Goal: Task Accomplishment & Management: Manage account settings

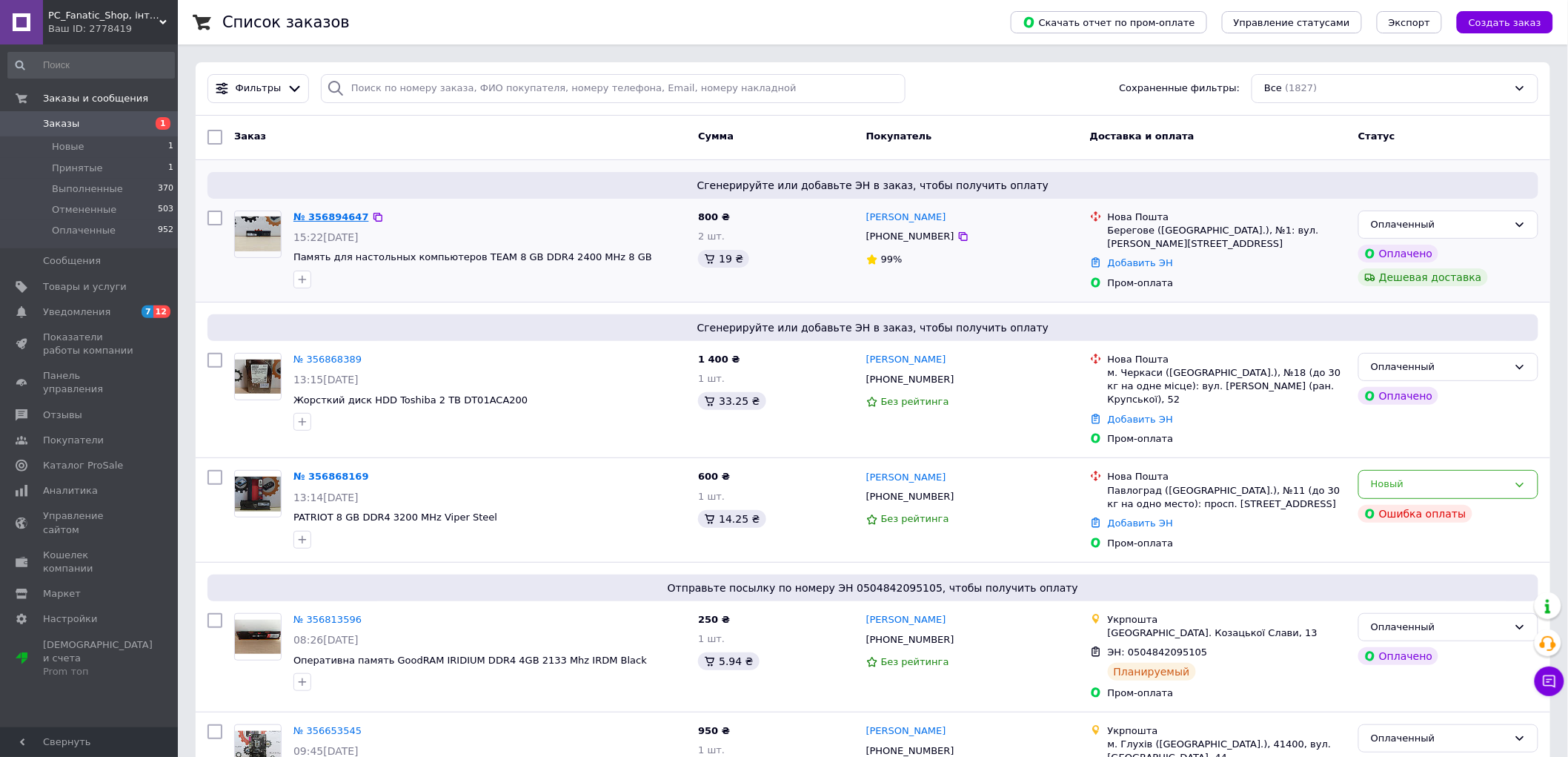
click at [339, 219] on link "№ 356894647" at bounding box center [331, 217] width 76 height 11
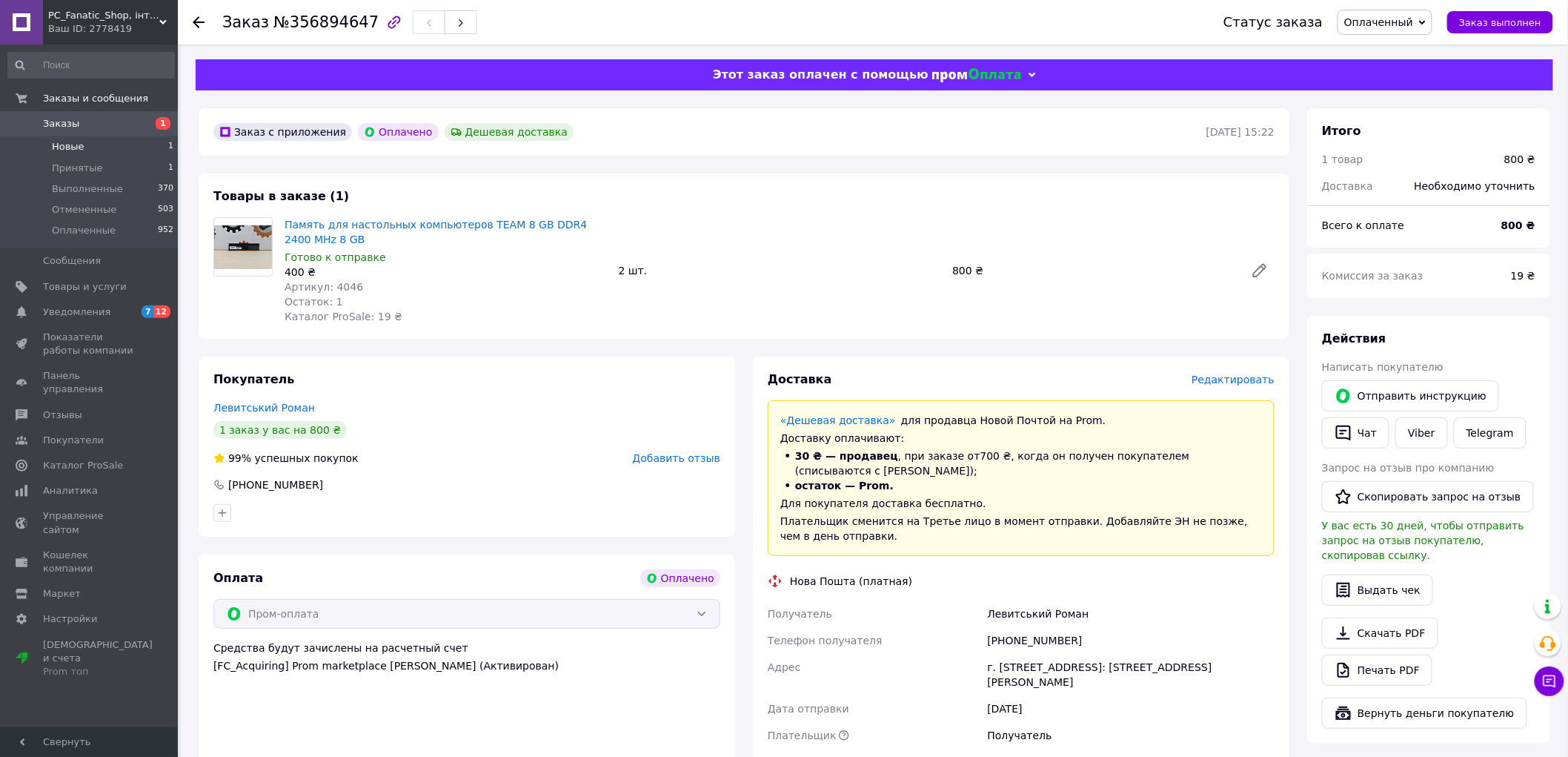
drag, startPoint x: 373, startPoint y: 18, endPoint x: 87, endPoint y: 141, distance: 311.3
click at [87, 141] on li "Новые 1" at bounding box center [91, 147] width 182 height 21
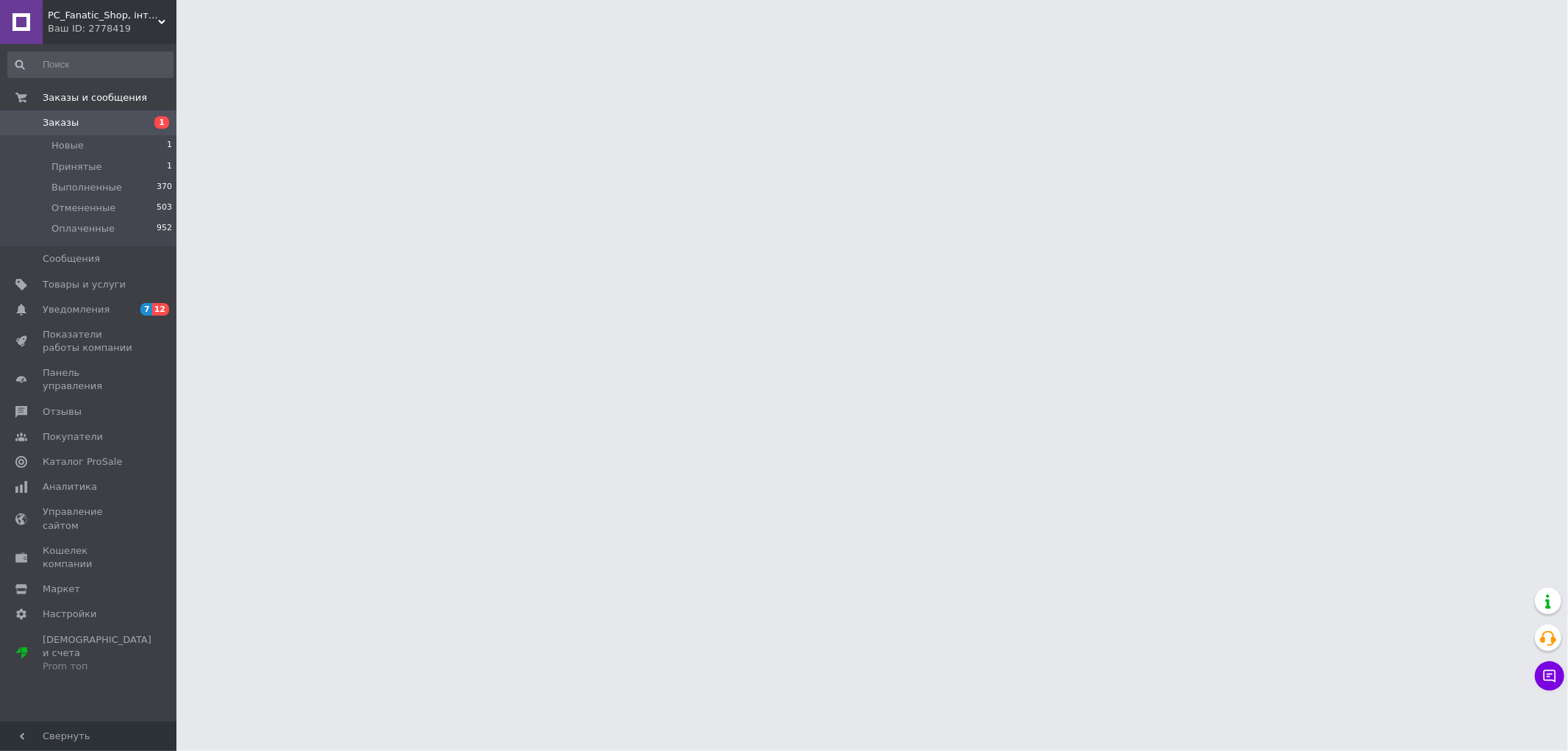
click at [84, 132] on link "Заказы 1" at bounding box center [90, 123] width 181 height 25
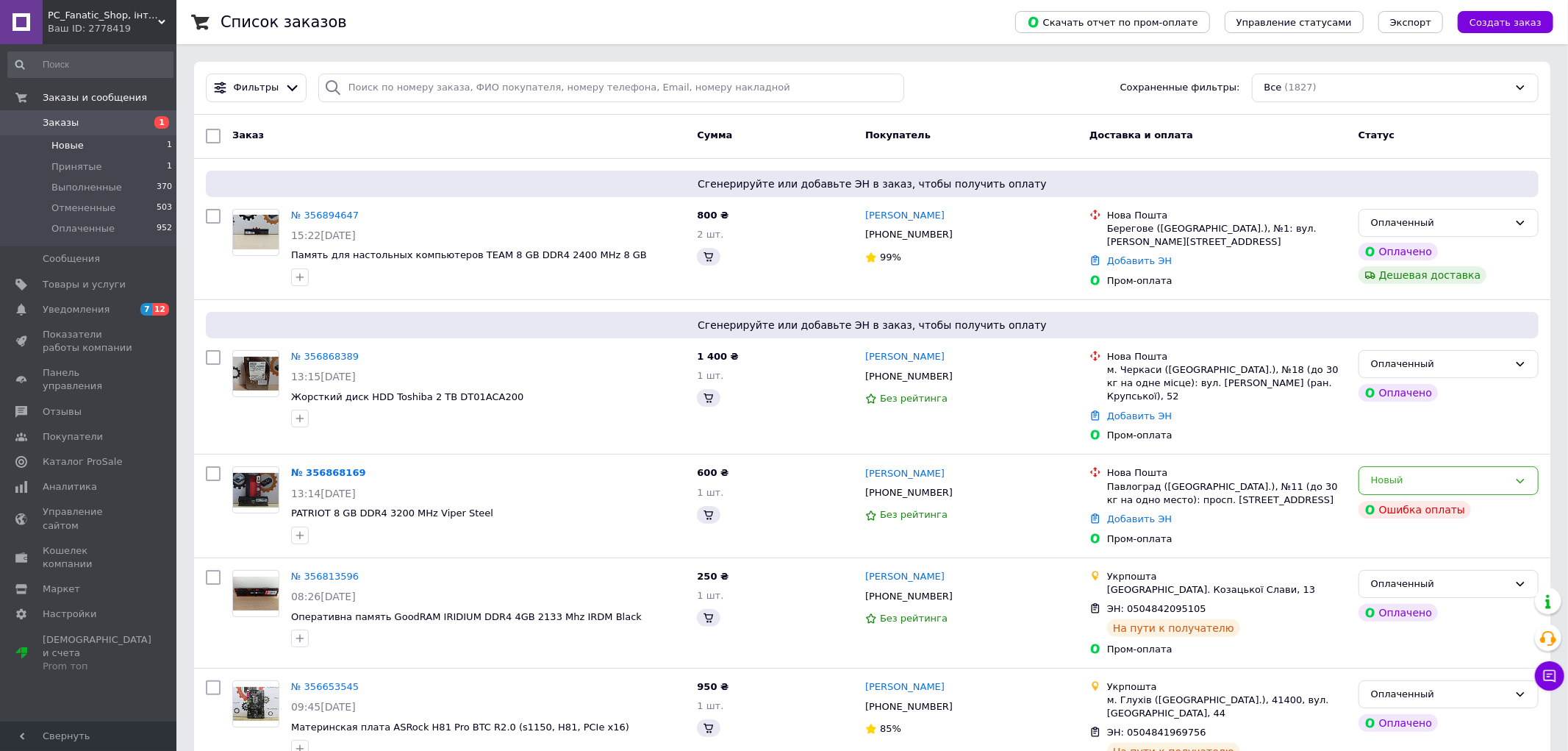
click at [100, 123] on span "Заказы" at bounding box center [89, 123] width 93 height 13
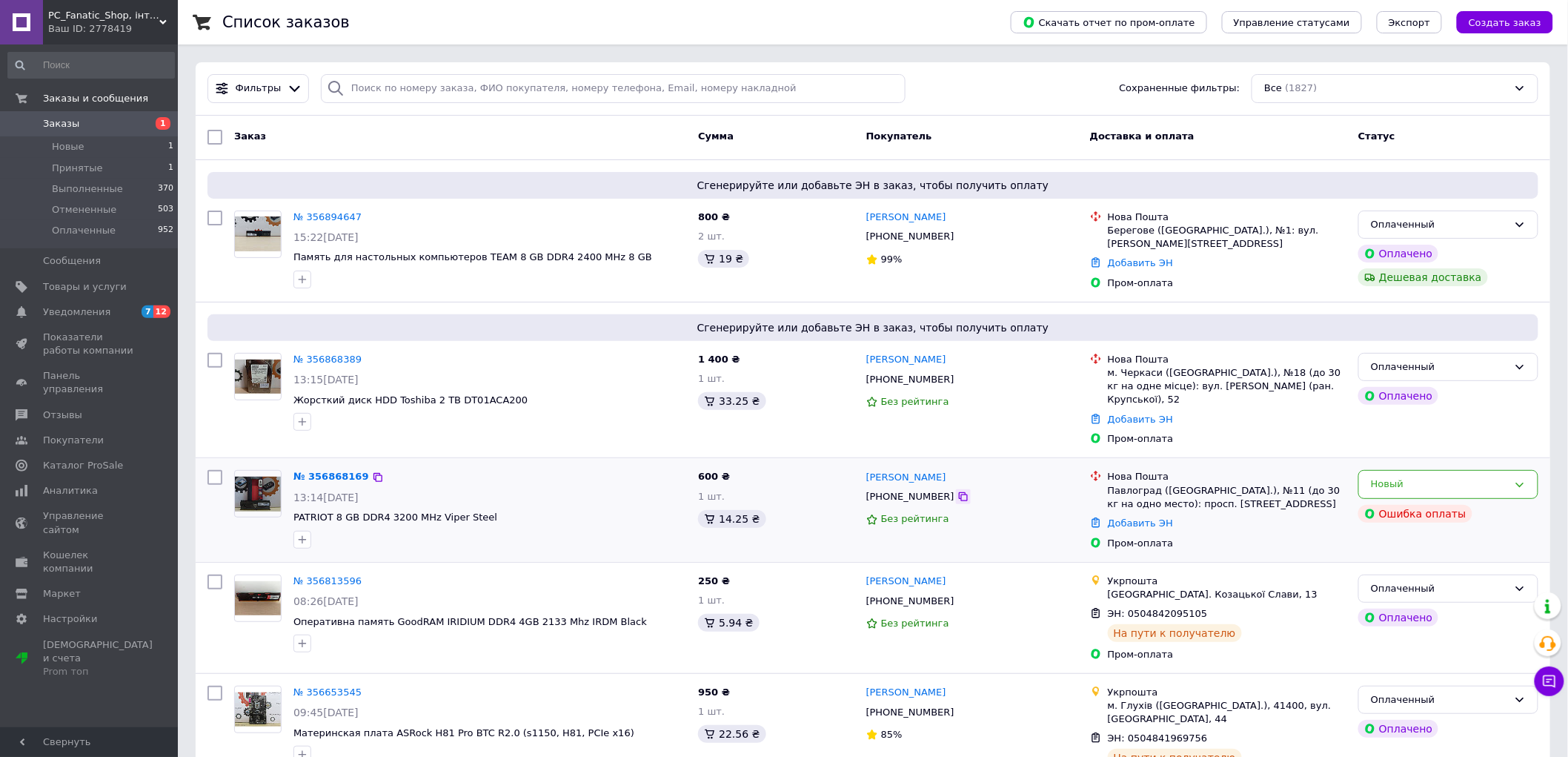
click at [958, 499] on icon at bounding box center [963, 496] width 12 height 12
click at [338, 358] on link "№ 356868389" at bounding box center [327, 359] width 69 height 11
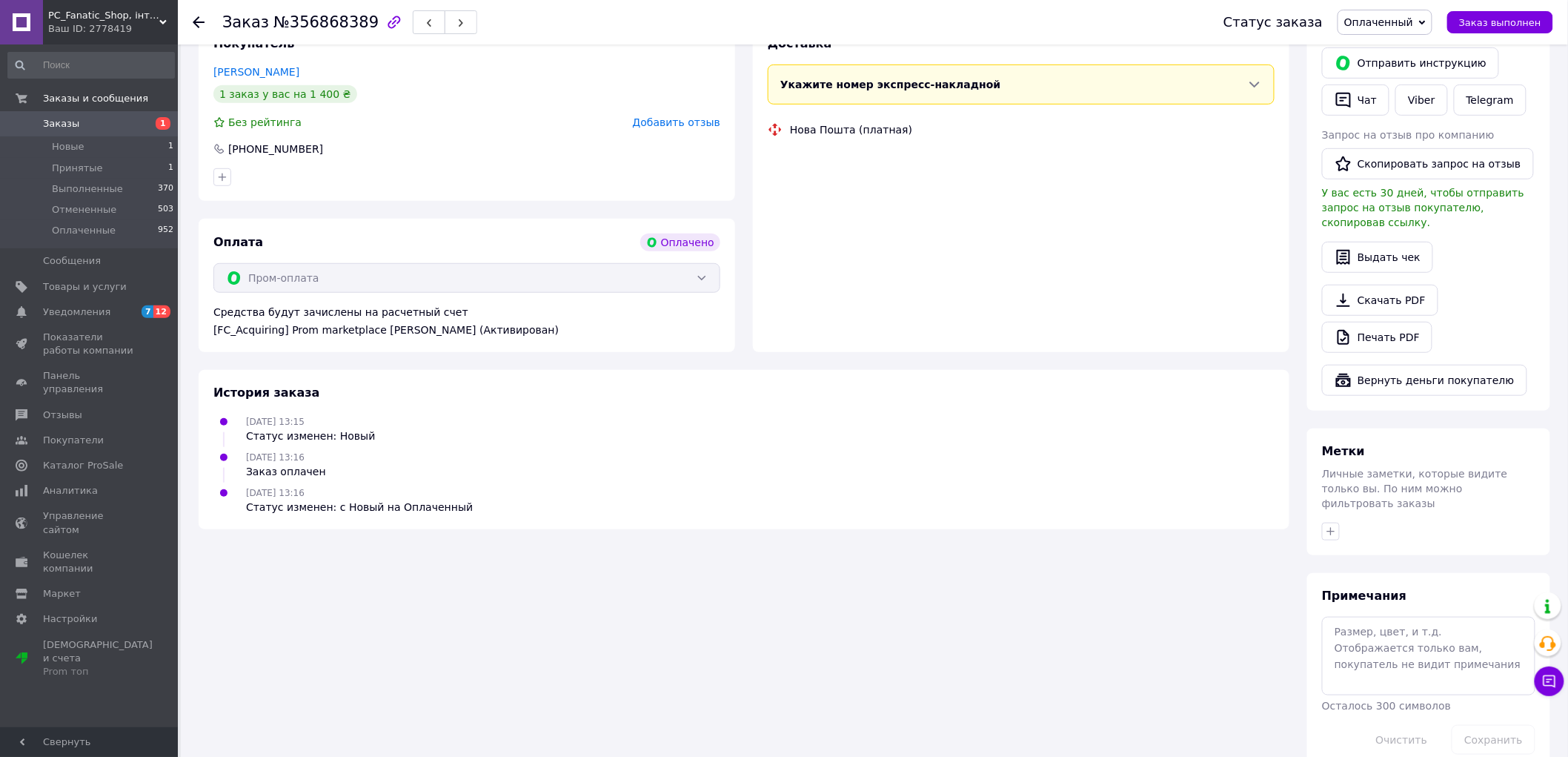
scroll to position [308, 0]
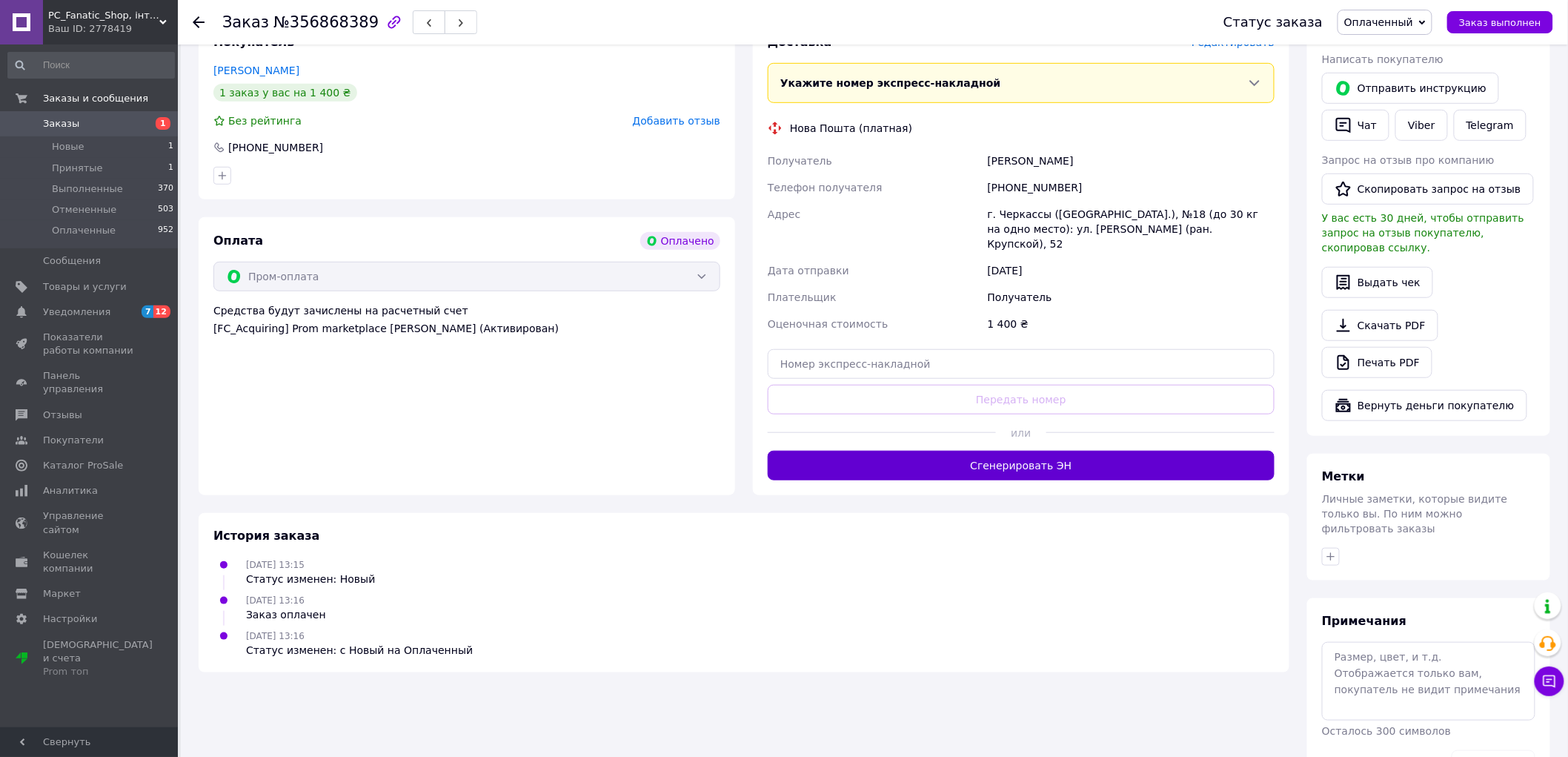
click at [1019, 451] on button "Сгенерировать ЭН" at bounding box center [1021, 465] width 507 height 29
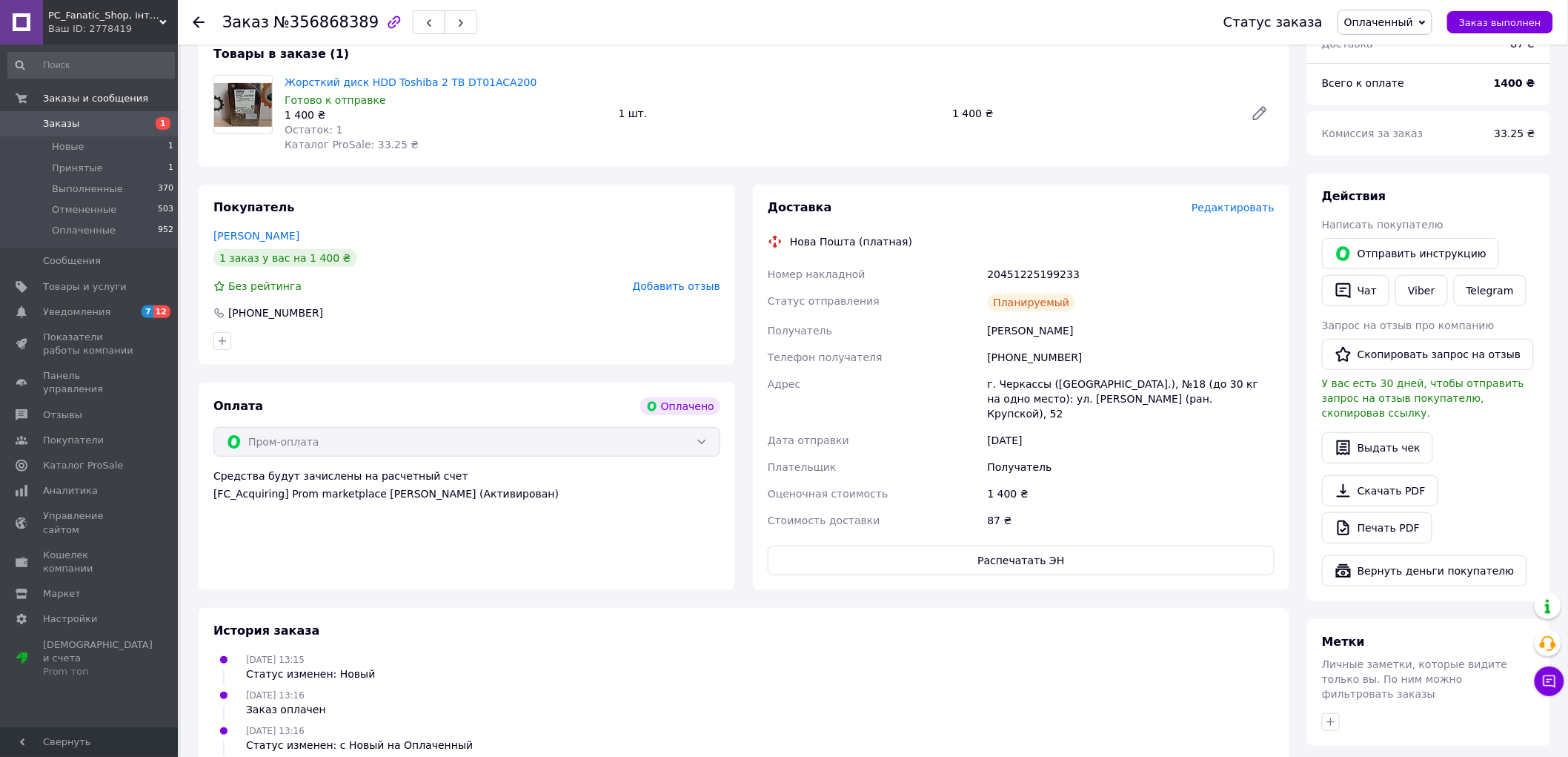
scroll to position [0, 0]
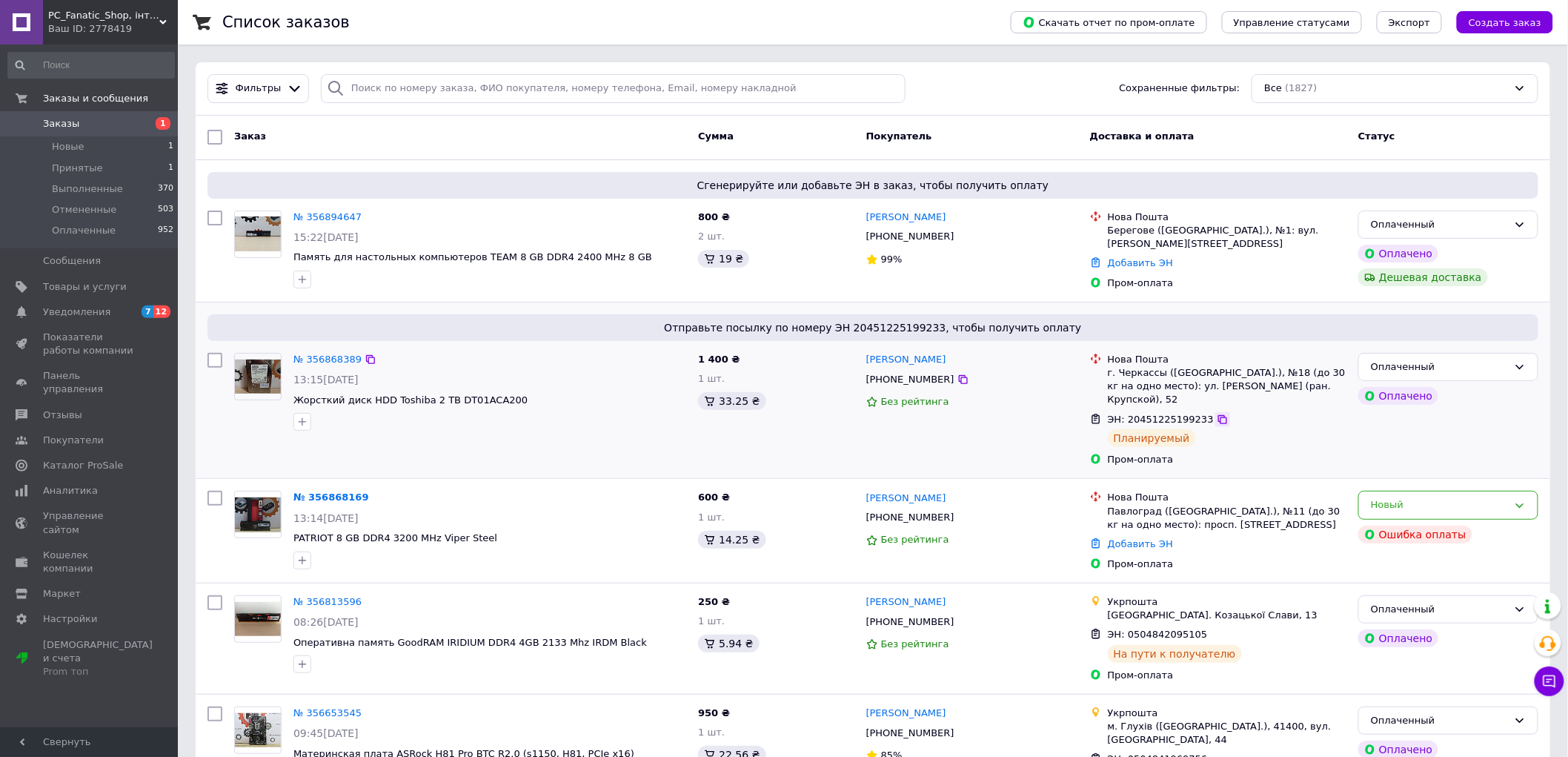
click at [1218, 423] on icon at bounding box center [1222, 419] width 9 height 9
click at [958, 381] on icon at bounding box center [963, 379] width 12 height 12
click at [959, 377] on icon at bounding box center [963, 379] width 9 height 9
click at [1217, 417] on icon at bounding box center [1222, 419] width 12 height 12
click at [1428, 500] on div "Новый" at bounding box center [1440, 505] width 137 height 16
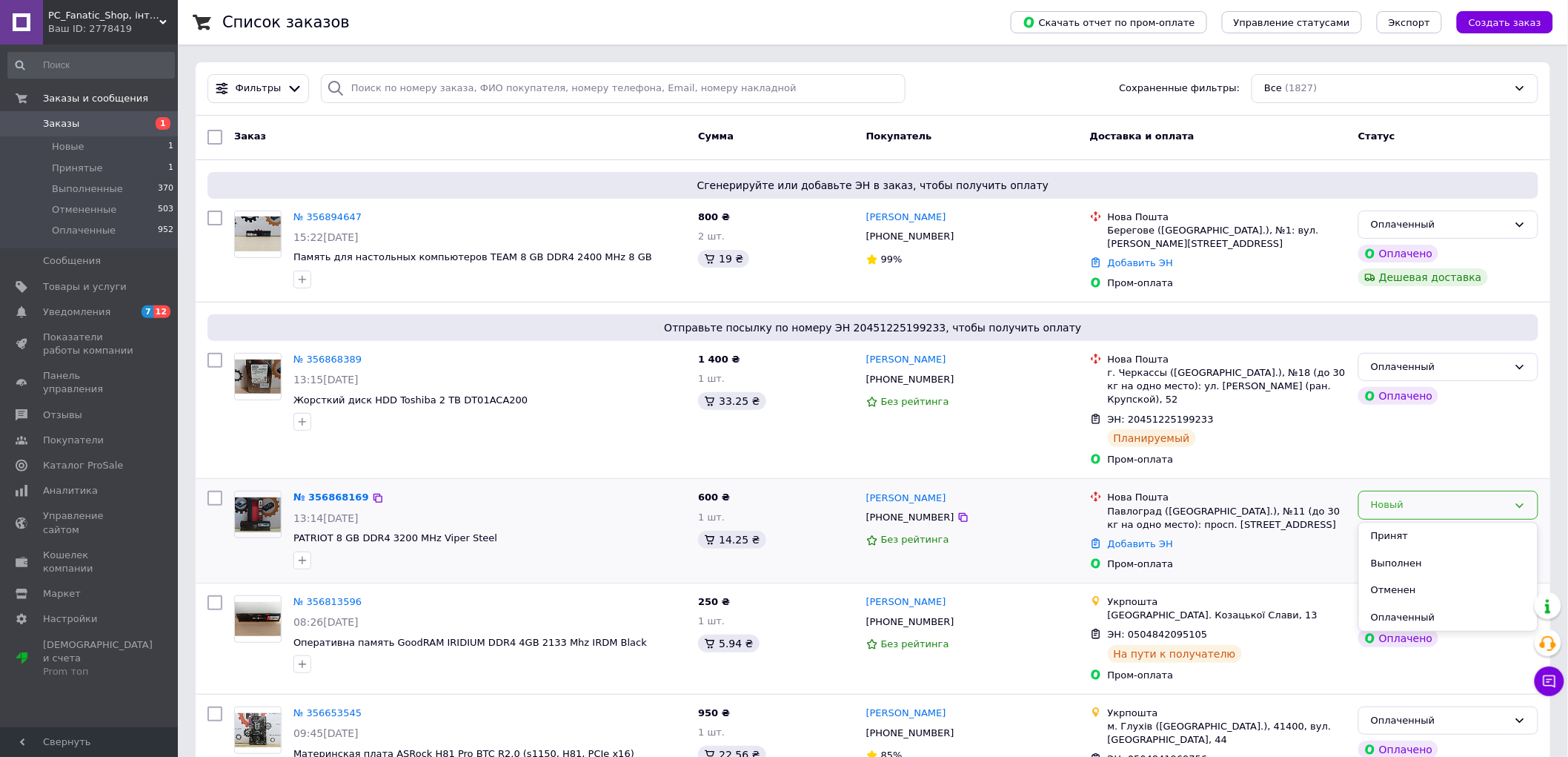
click at [1414, 582] on li "Отменен" at bounding box center [1448, 590] width 178 height 27
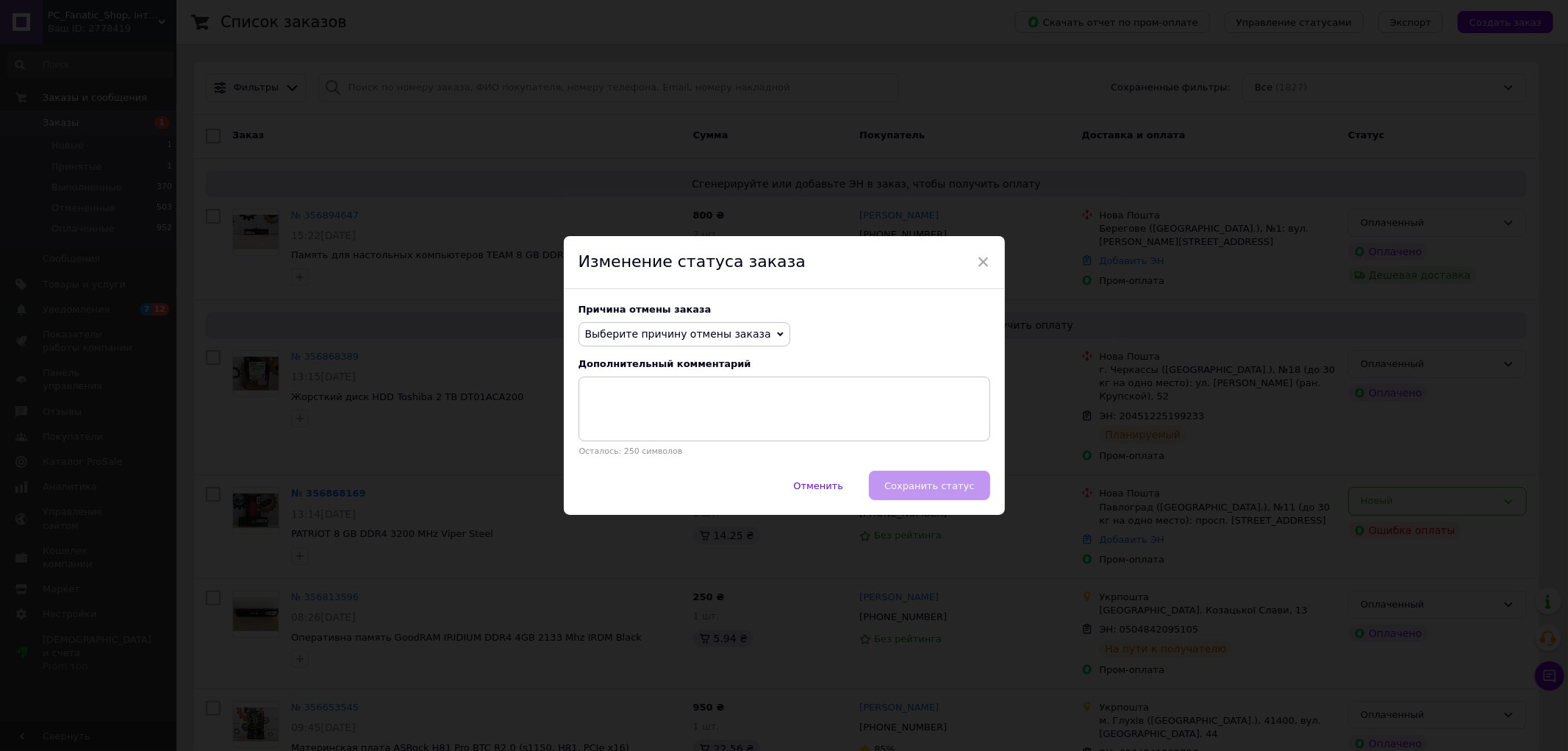
click at [722, 334] on span "Выберите причину отмены заказа" at bounding box center [677, 334] width 186 height 12
click at [681, 400] on li "Оплата не поступила" at bounding box center [684, 404] width 210 height 21
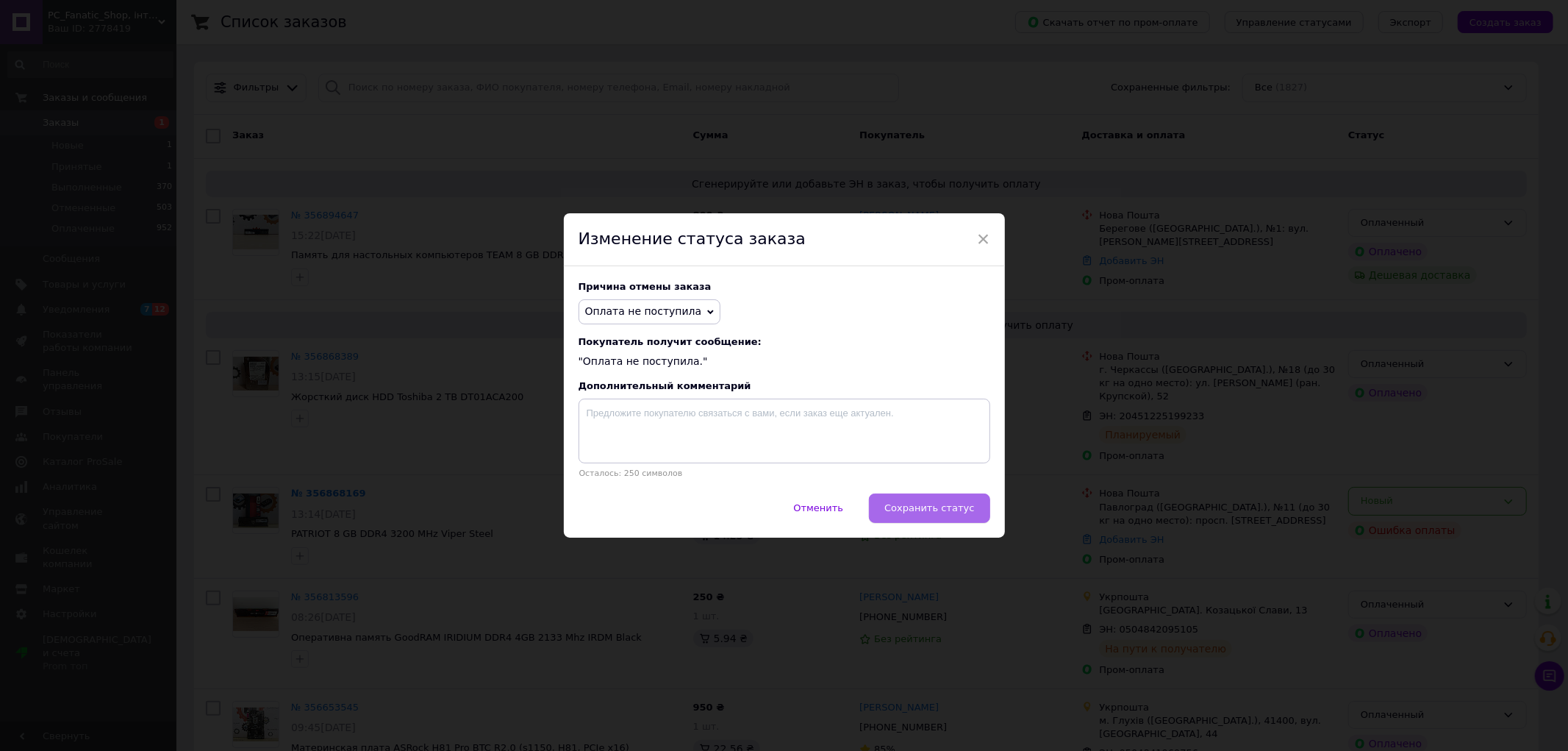
click at [927, 506] on span "Сохранить статус" at bounding box center [929, 508] width 89 height 11
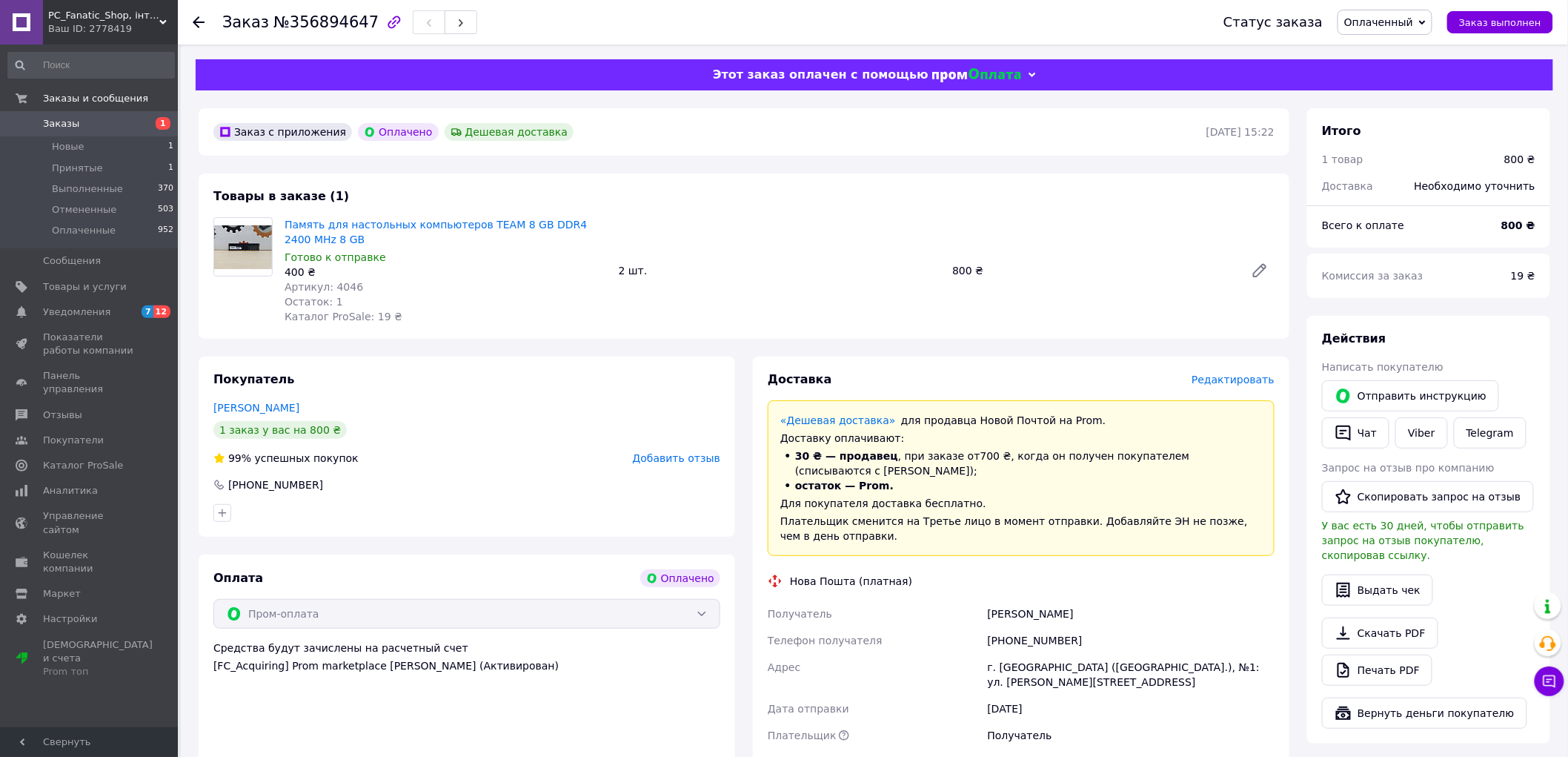
click at [255, 241] on img at bounding box center [243, 247] width 58 height 44
click at [332, 229] on link "Память для настольных компьютеров TEAM 8 GB DDR4 2400 MHz 8 GB" at bounding box center [436, 231] width 303 height 26
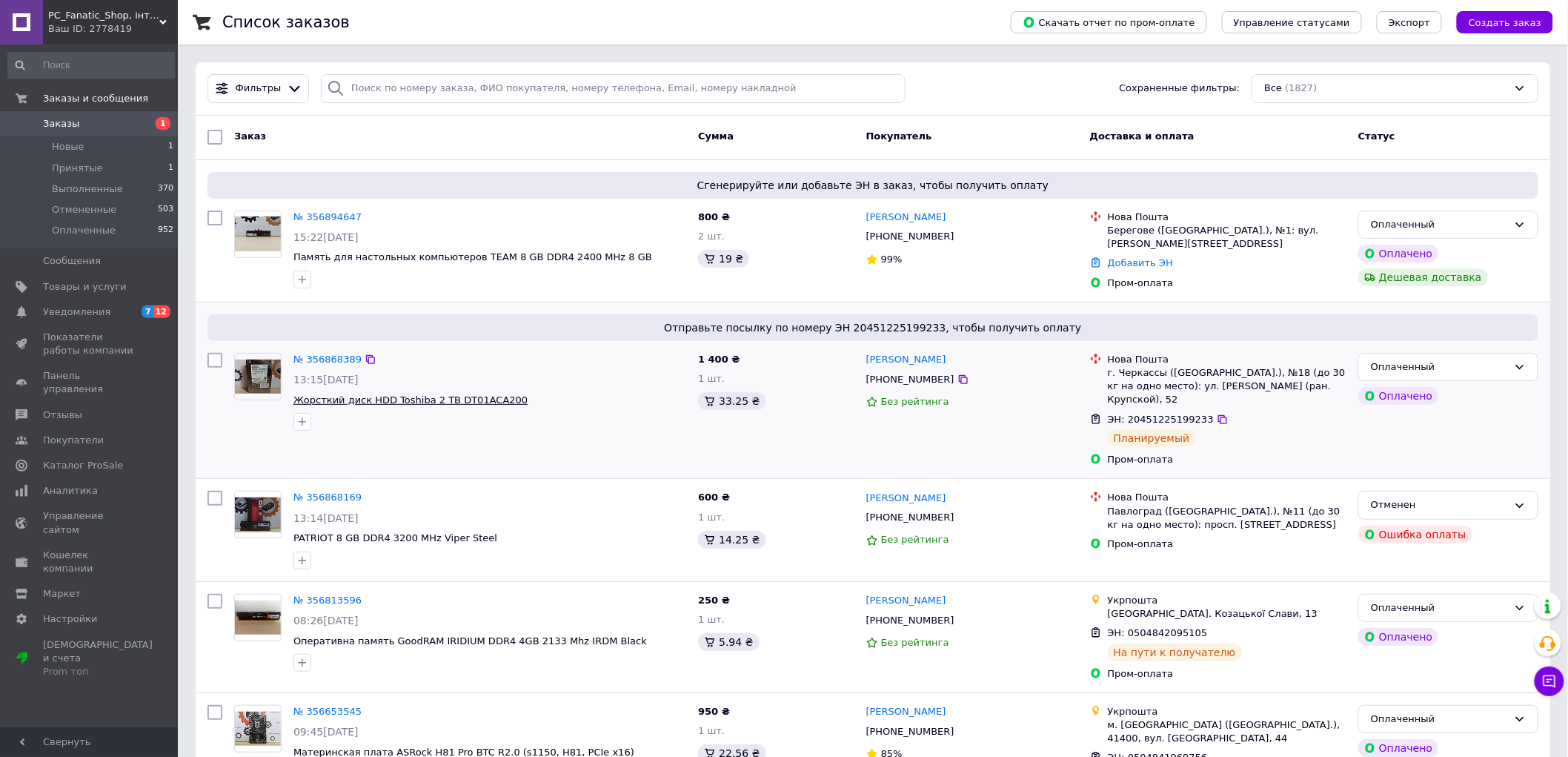
click at [349, 397] on span "Жорсткий диск HDD Toshiba 2 TB DT01ACA200" at bounding box center [410, 400] width 234 height 11
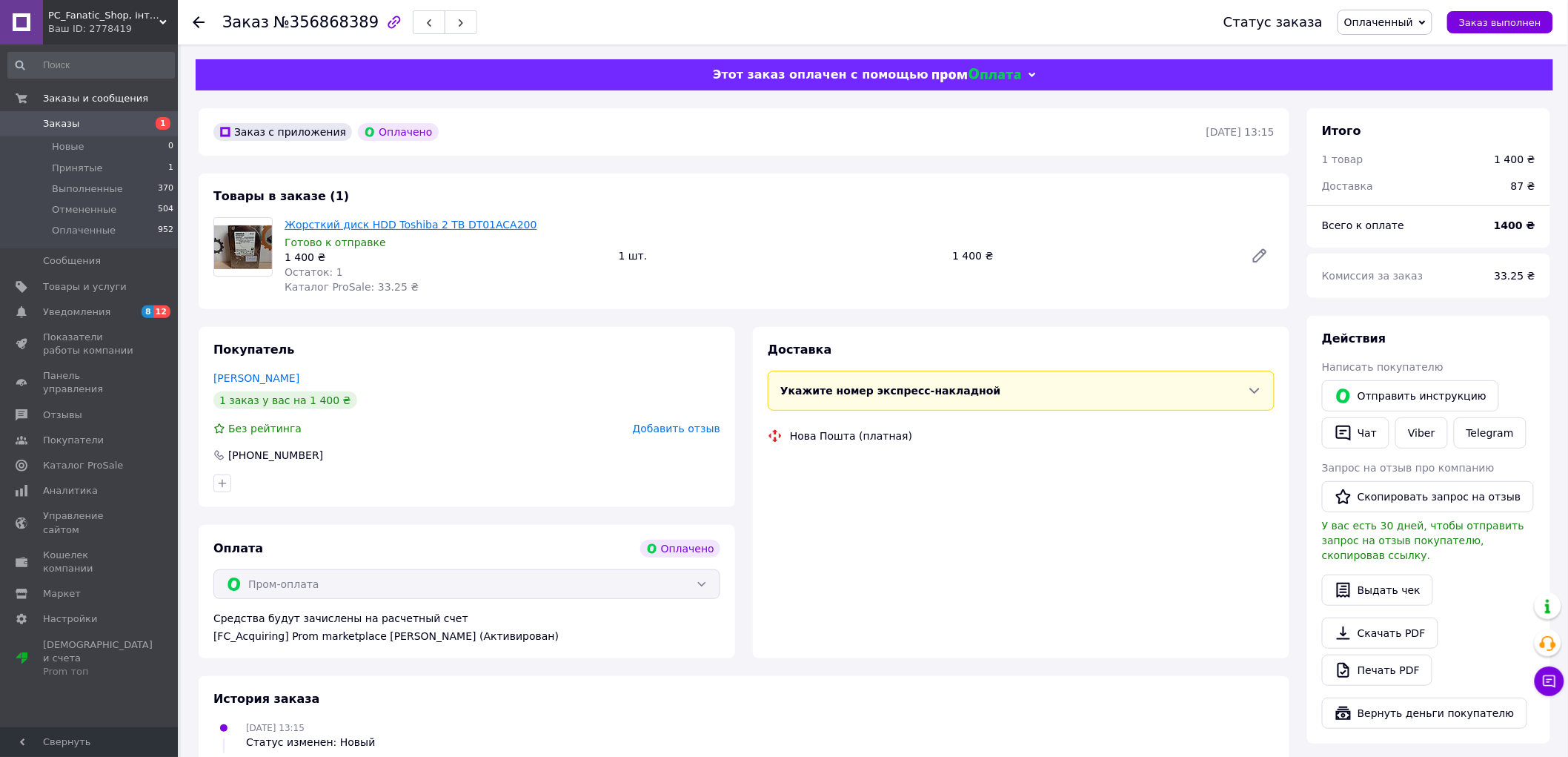
click at [382, 229] on link "Жорсткий диск HDD Toshiba 2 TB DT01ACA200" at bounding box center [410, 224] width 253 height 12
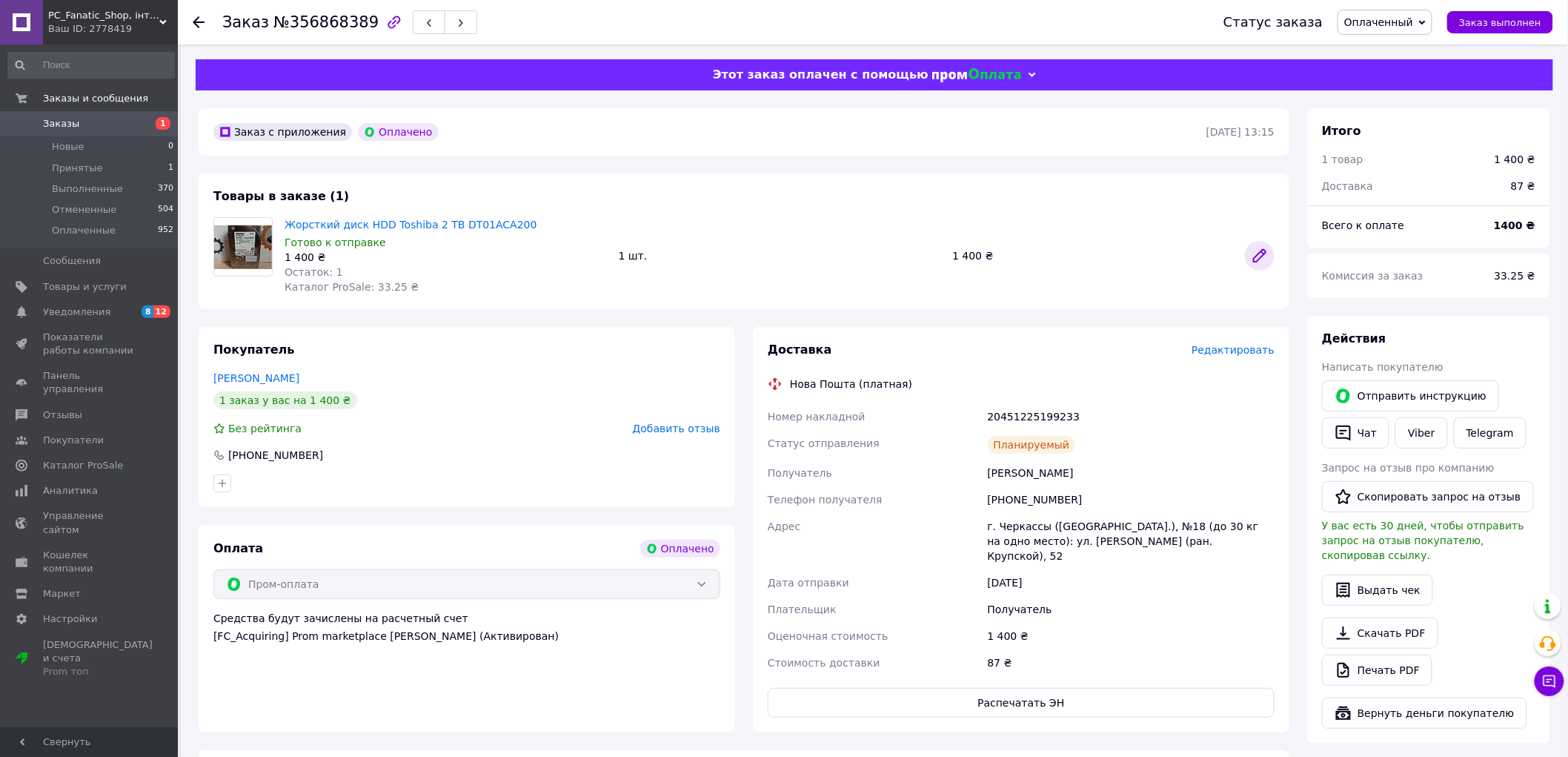
click at [1258, 261] on icon at bounding box center [1260, 255] width 12 height 12
click at [76, 104] on span "Заказы и сообщения" at bounding box center [96, 98] width 105 height 14
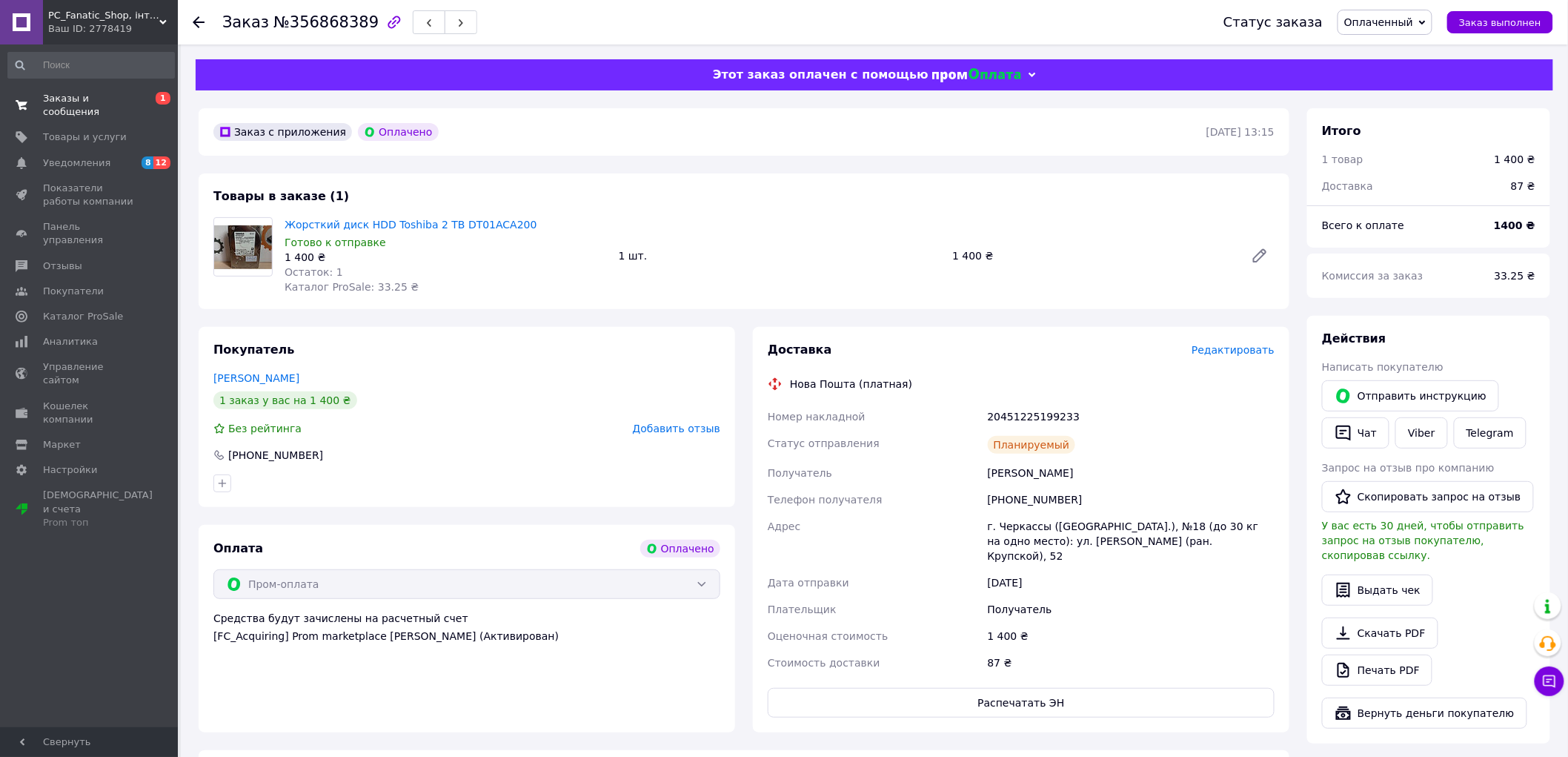
click at [83, 100] on span "Заказы и сообщения" at bounding box center [90, 104] width 94 height 26
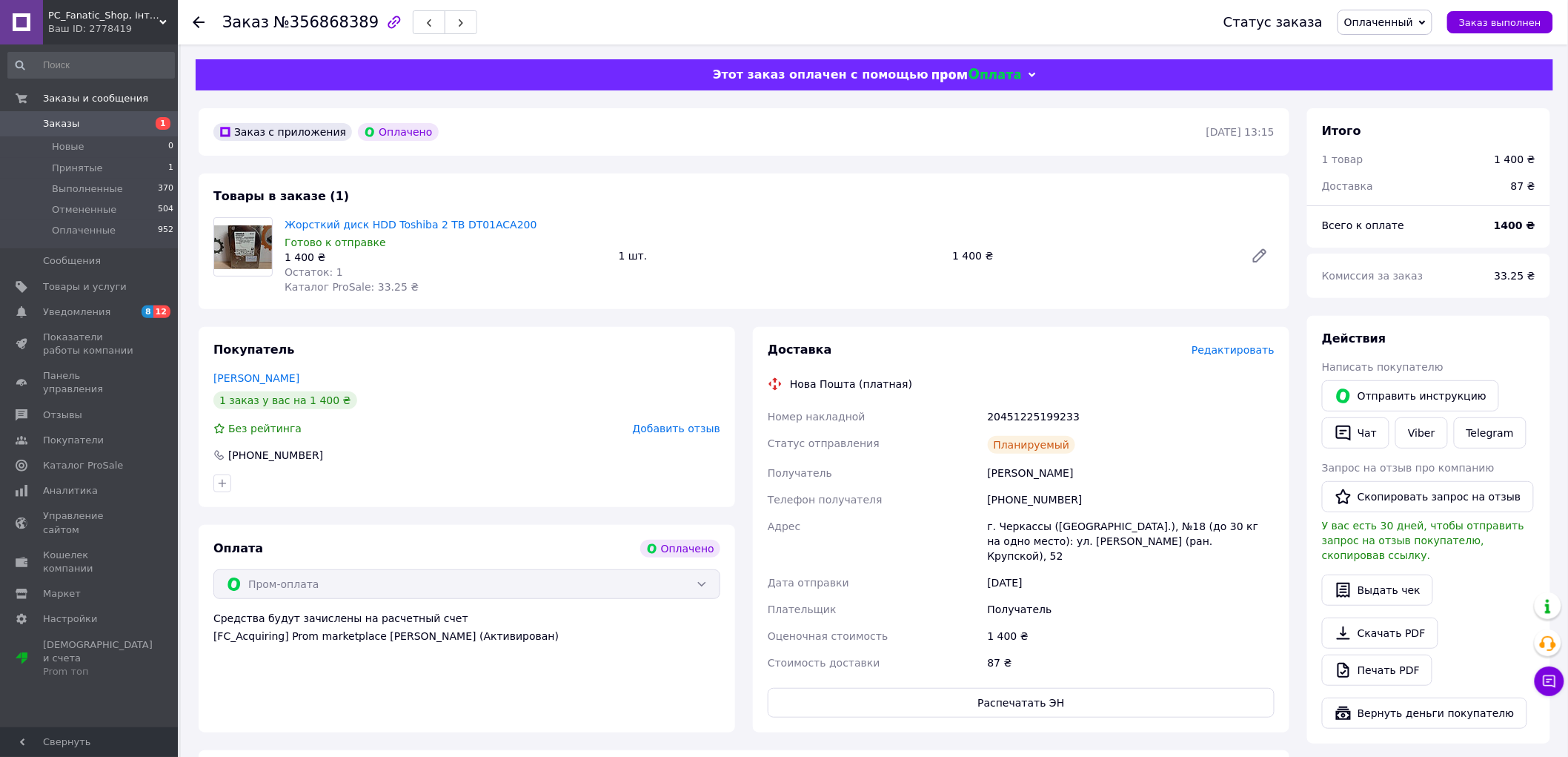
click at [70, 128] on span "Заказы" at bounding box center [61, 124] width 37 height 14
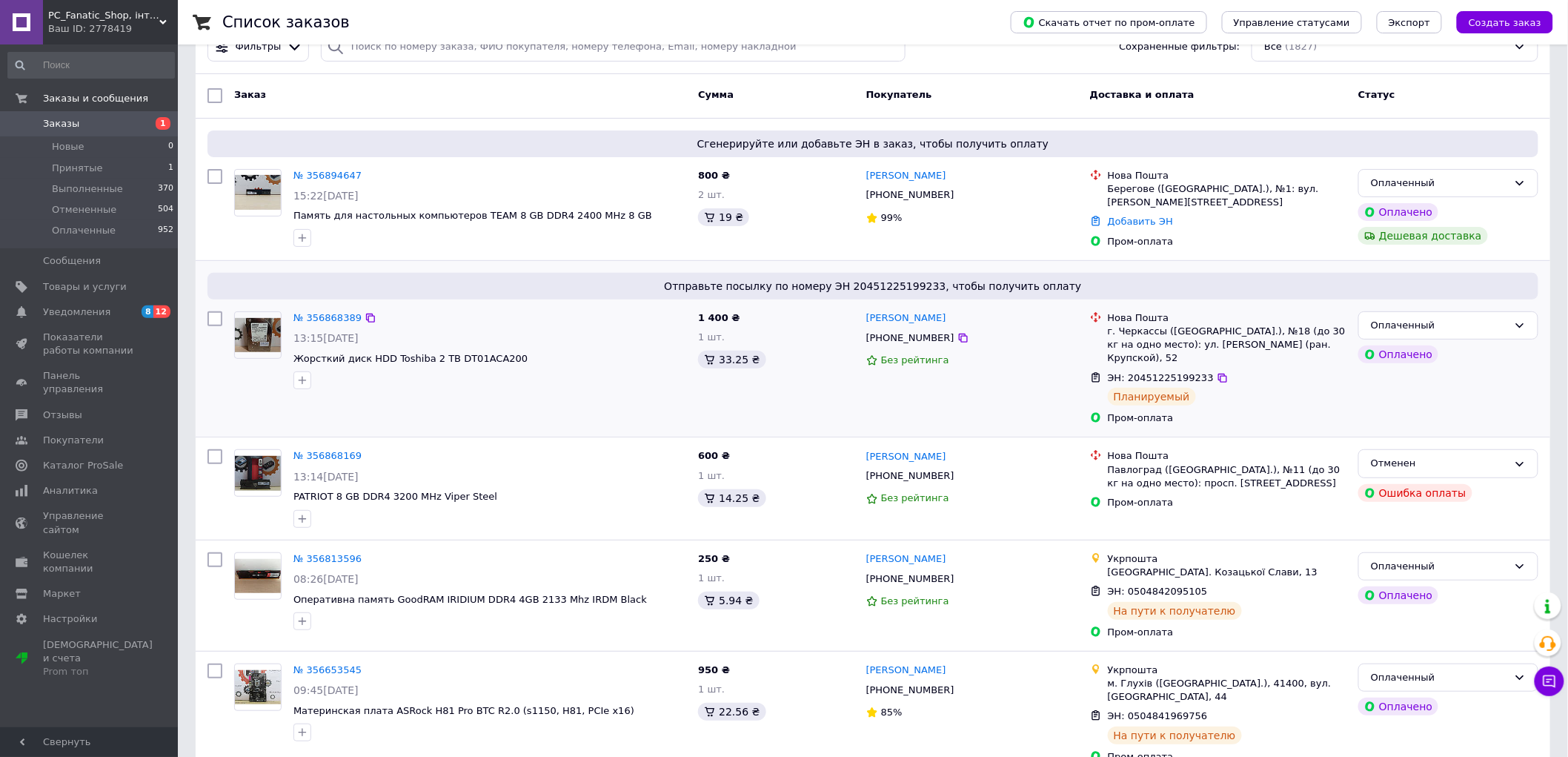
scroll to position [82, 0]
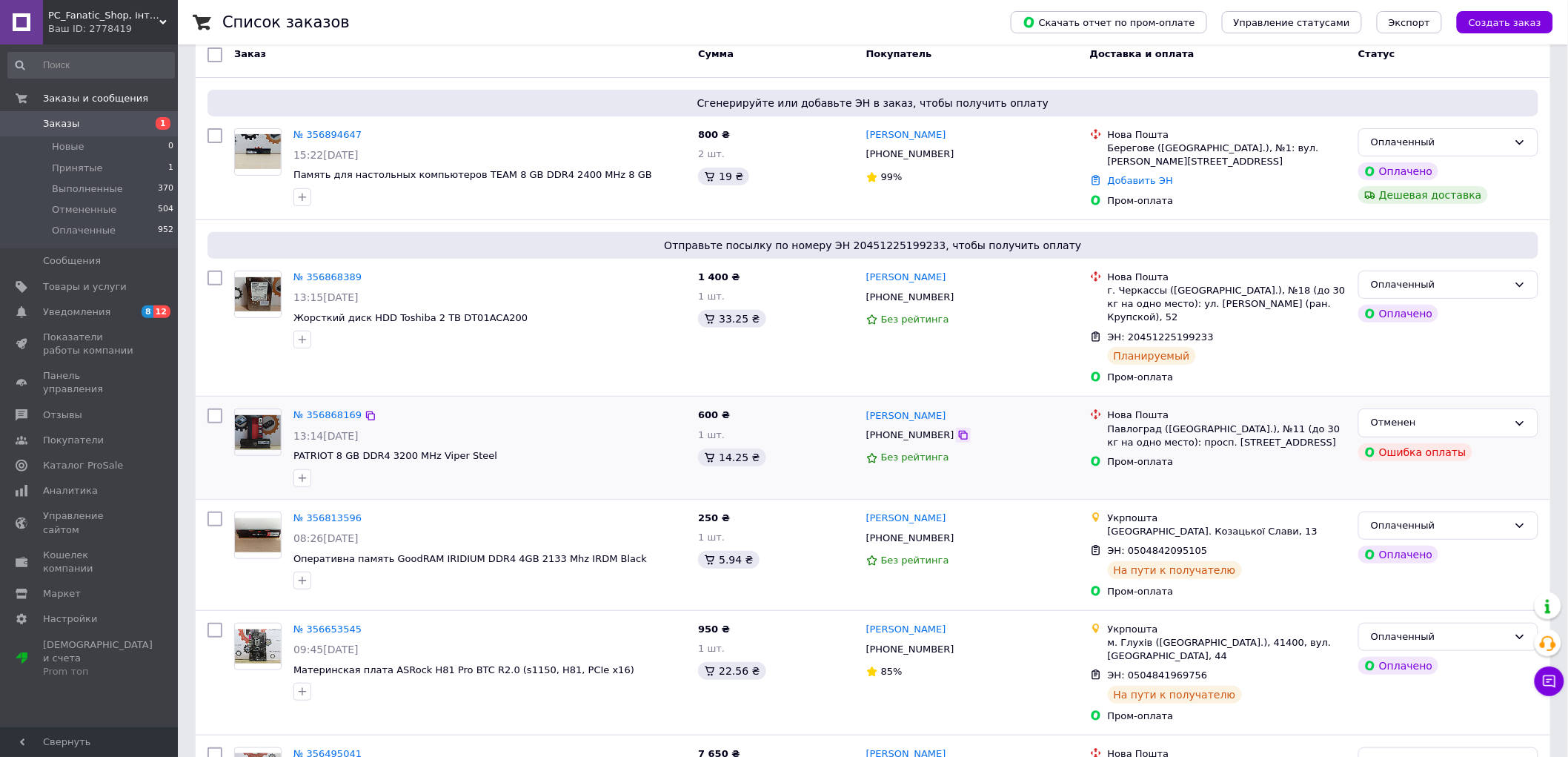
click at [958, 439] on icon at bounding box center [963, 435] width 12 height 12
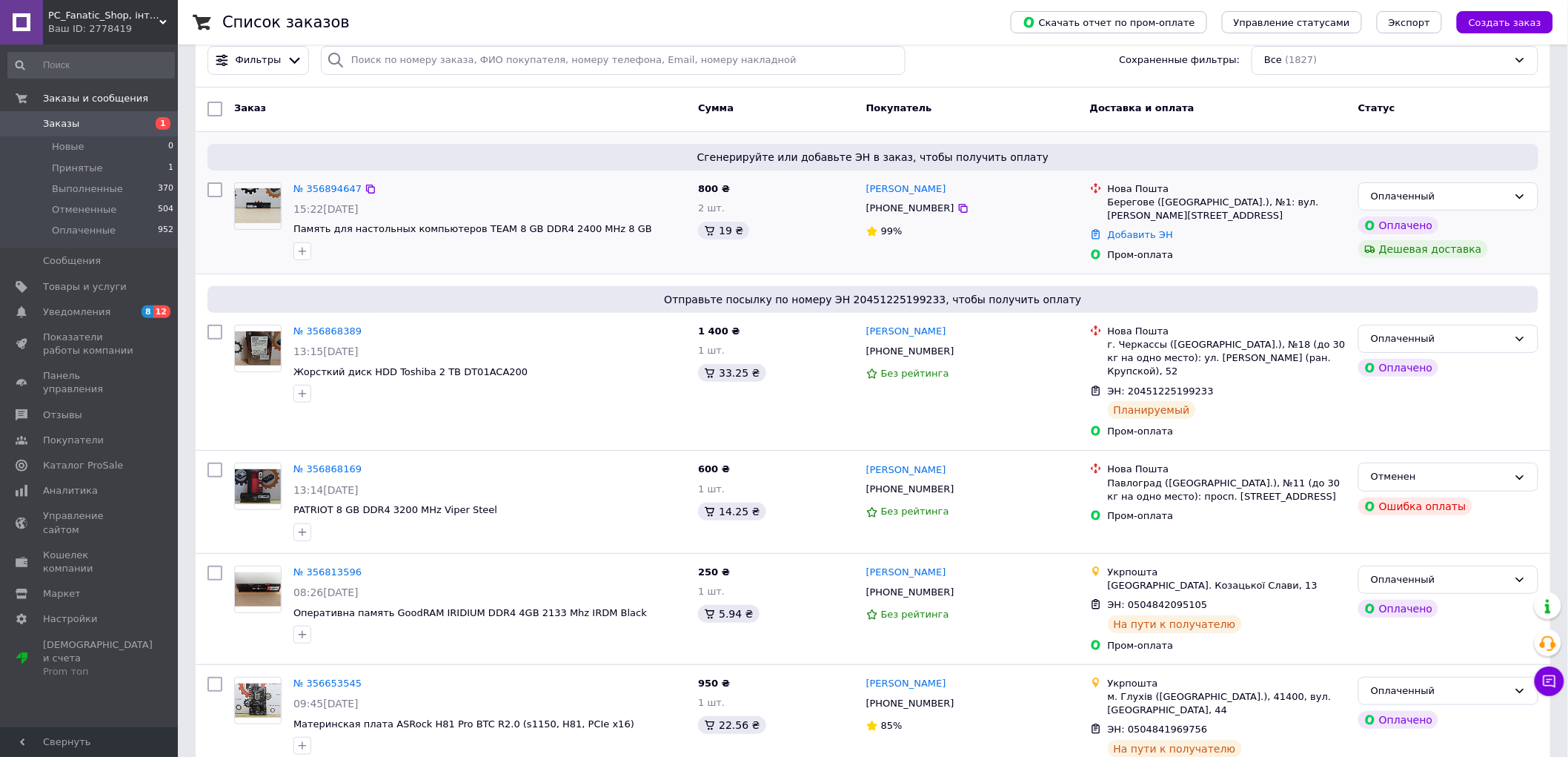
scroll to position [0, 0]
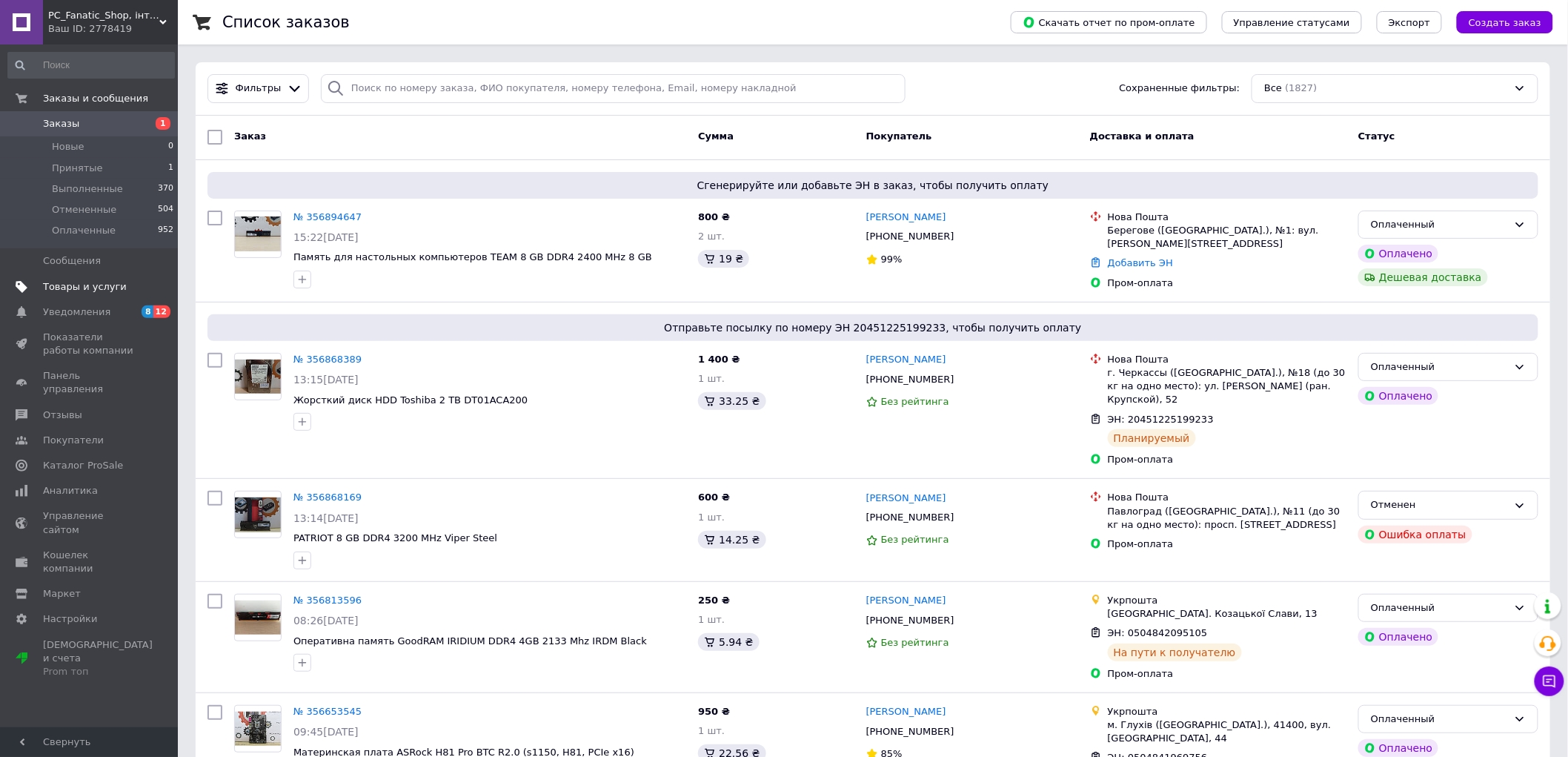
click at [78, 292] on span "Товары и услуги" at bounding box center [84, 287] width 84 height 14
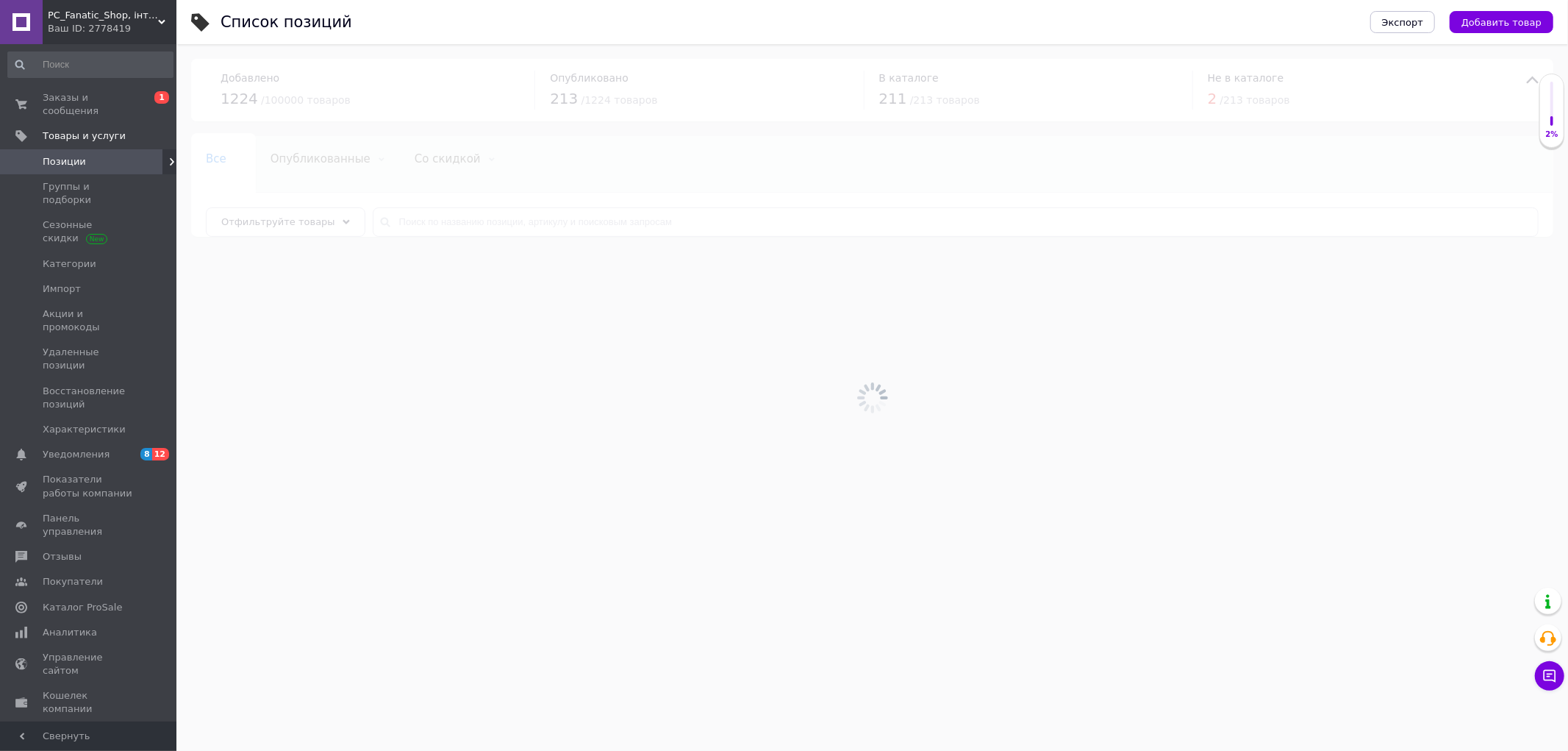
click at [502, 212] on div at bounding box center [872, 398] width 1392 height 707
click at [506, 218] on input "text" at bounding box center [956, 221] width 1166 height 29
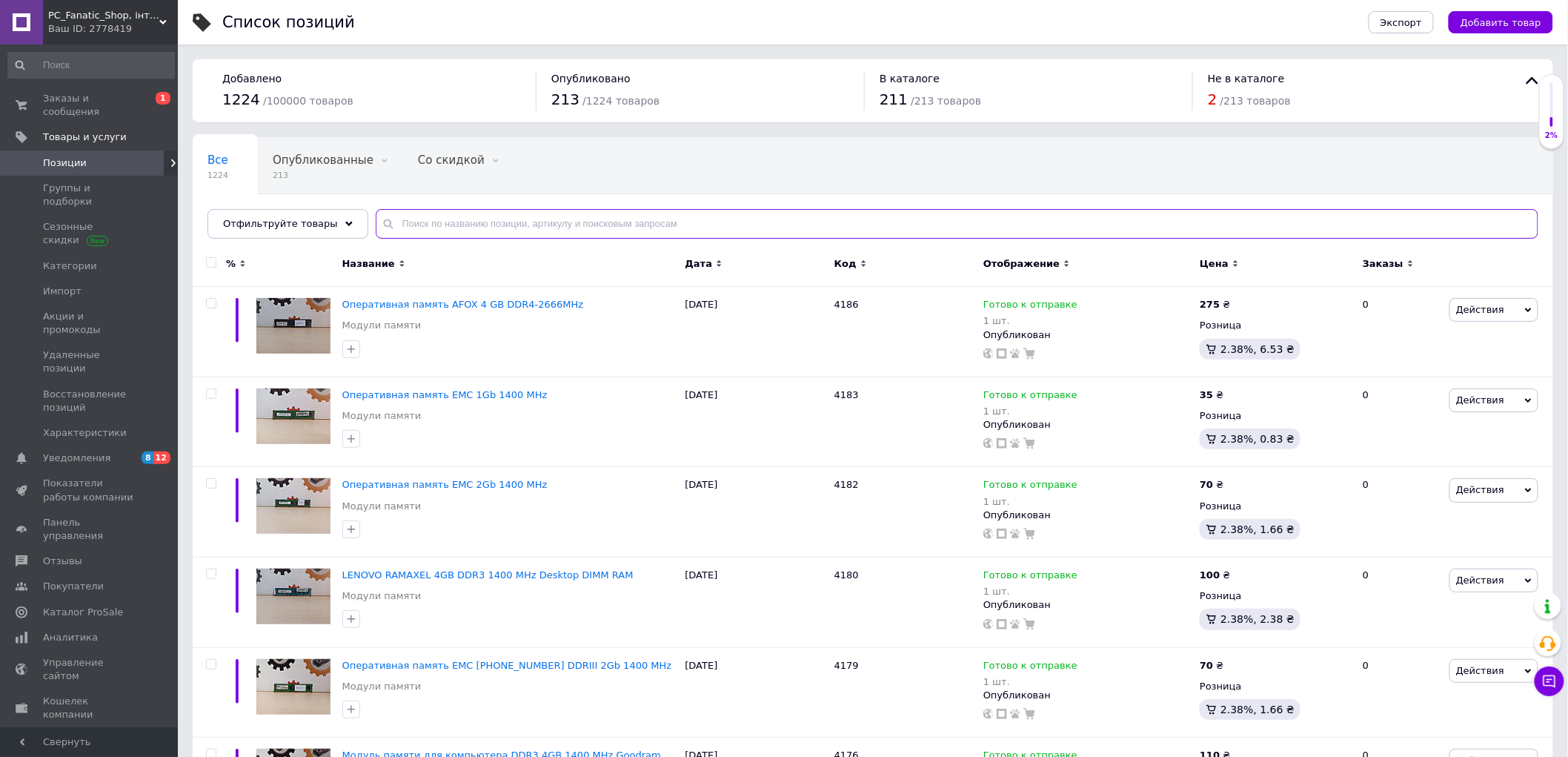
click at [516, 224] on input "text" at bounding box center [957, 223] width 1162 height 29
paste input "Модуль пам'яті Udimm 8Gb DDR4 3200 1Gx8 Детальніше: https://pc-fanatic.com.ua/u…"
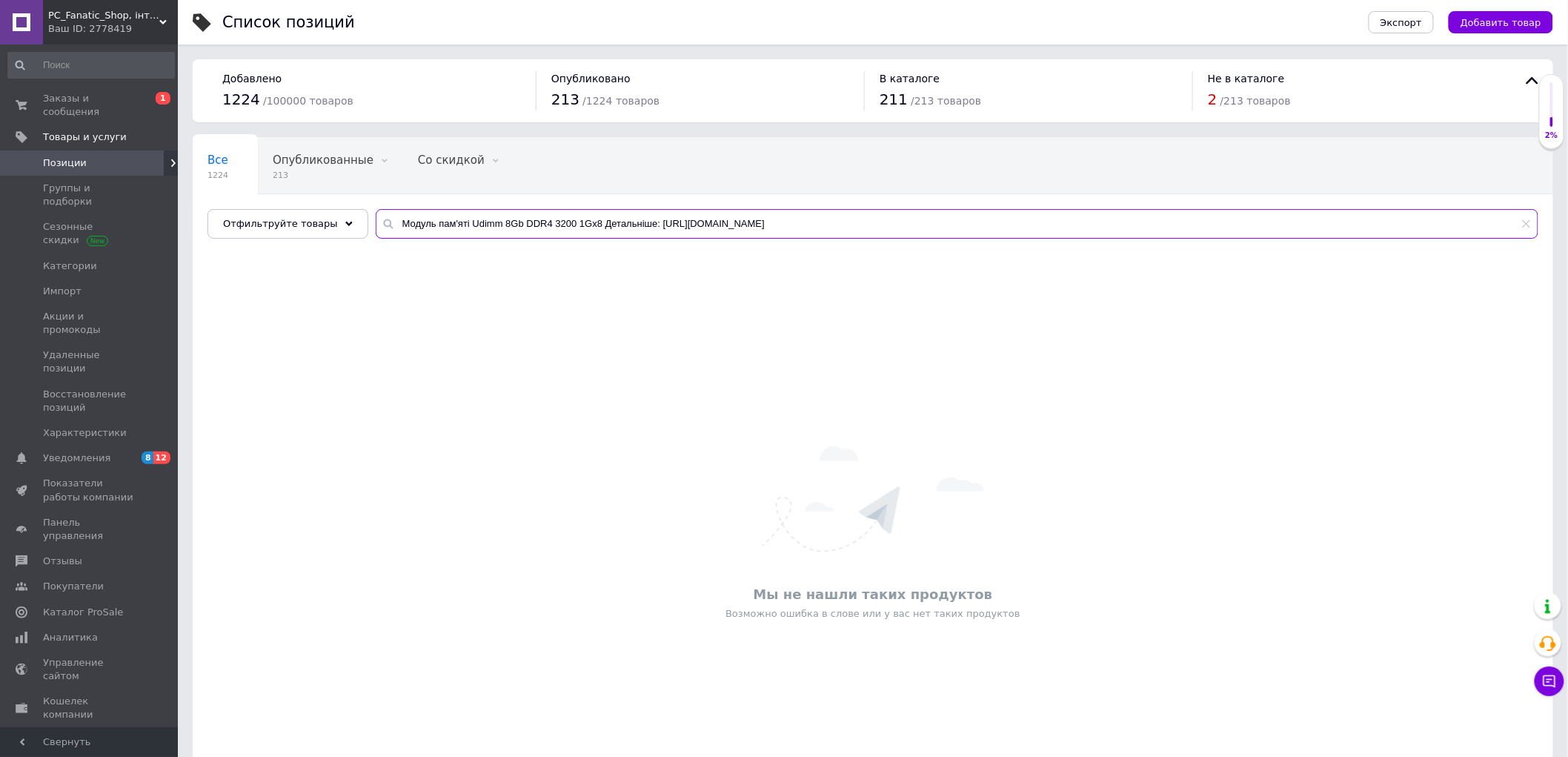
drag, startPoint x: 586, startPoint y: 220, endPoint x: 1260, endPoint y: 223, distance: 674.0
click at [1260, 223] on input "Модуль пам'яті Udimm 8Gb DDR4 3200 1Gx8 Детальніше: https://pc-fanatic.com.ua/u…" at bounding box center [957, 223] width 1162 height 29
type input "Модуль пам'яті Udimm 8Gb DDR4 3200 1Gx8"
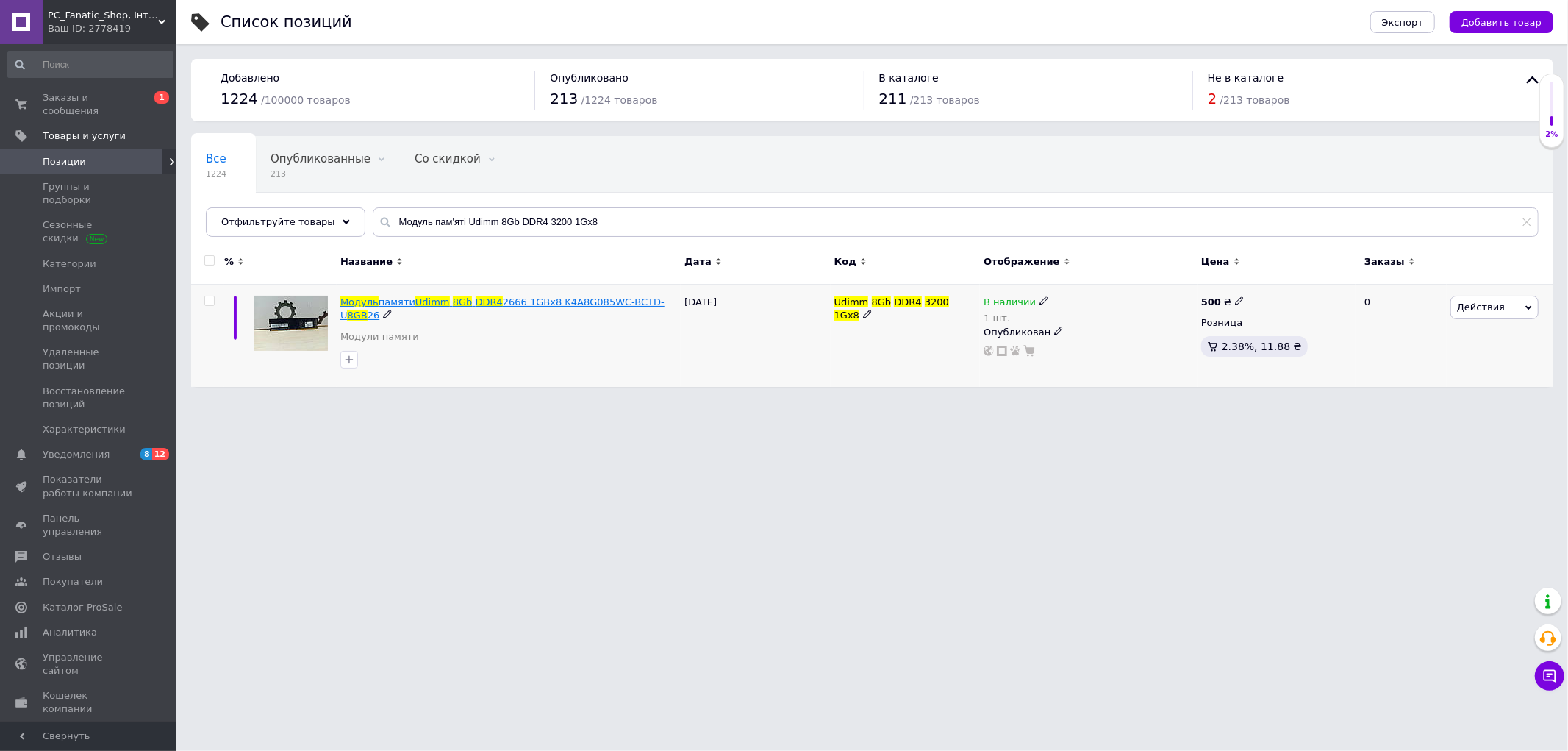
click at [616, 302] on span "2666 1GBx8 K4A8G085WC-BCTD-U" at bounding box center [503, 308] width 324 height 25
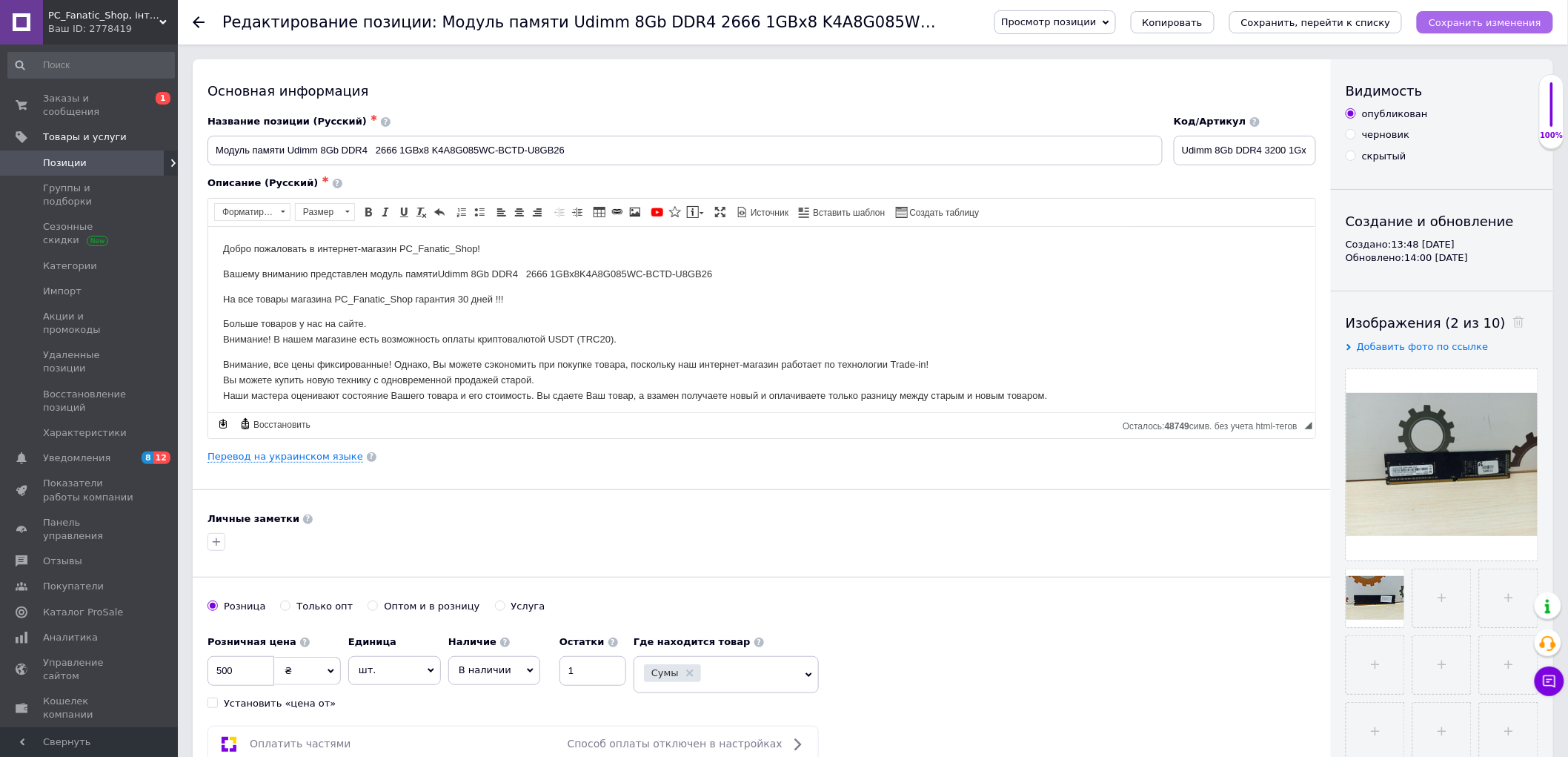
click at [1509, 25] on icon "Сохранить изменения" at bounding box center [1484, 22] width 112 height 11
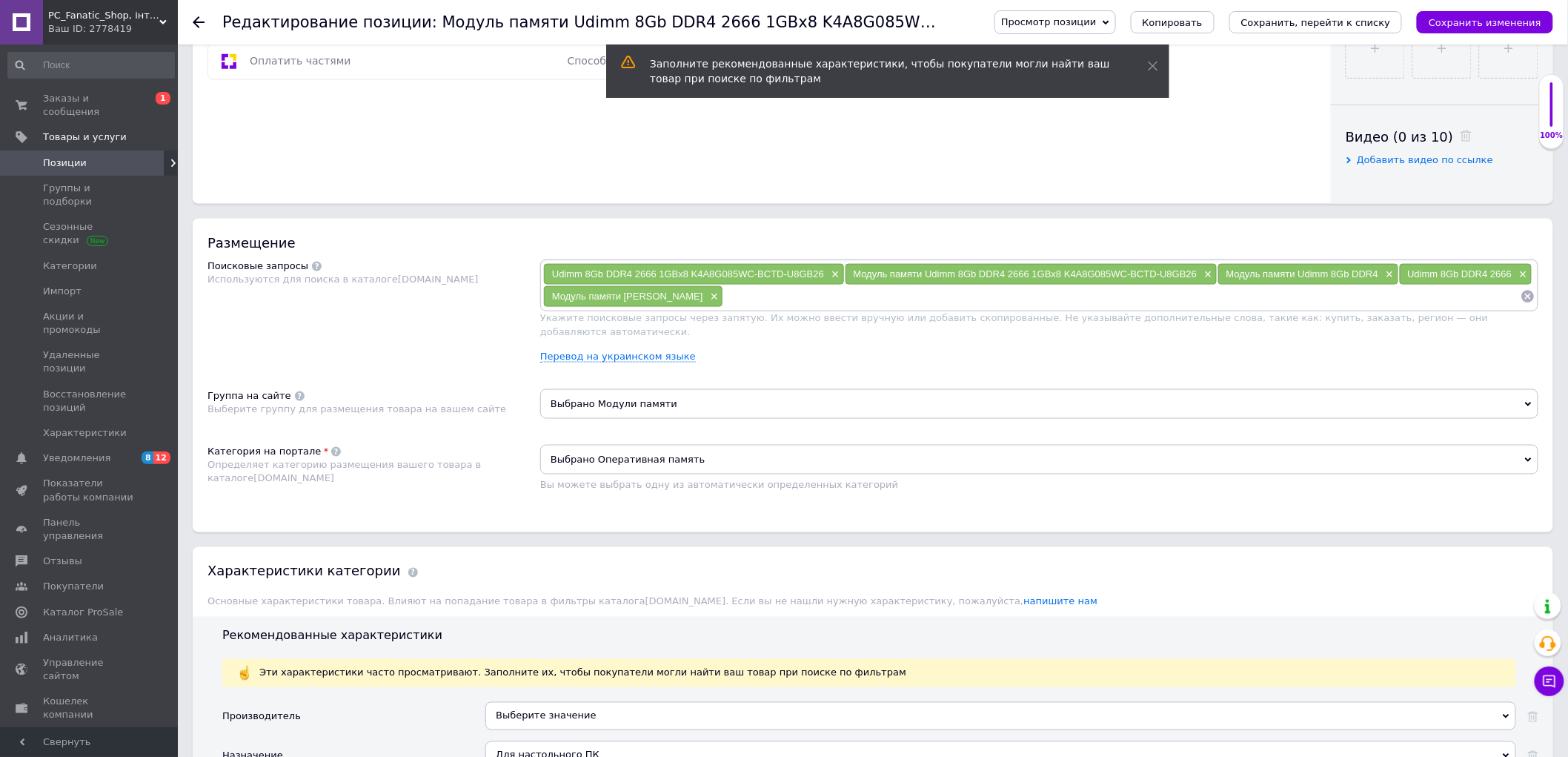
scroll to position [988, 0]
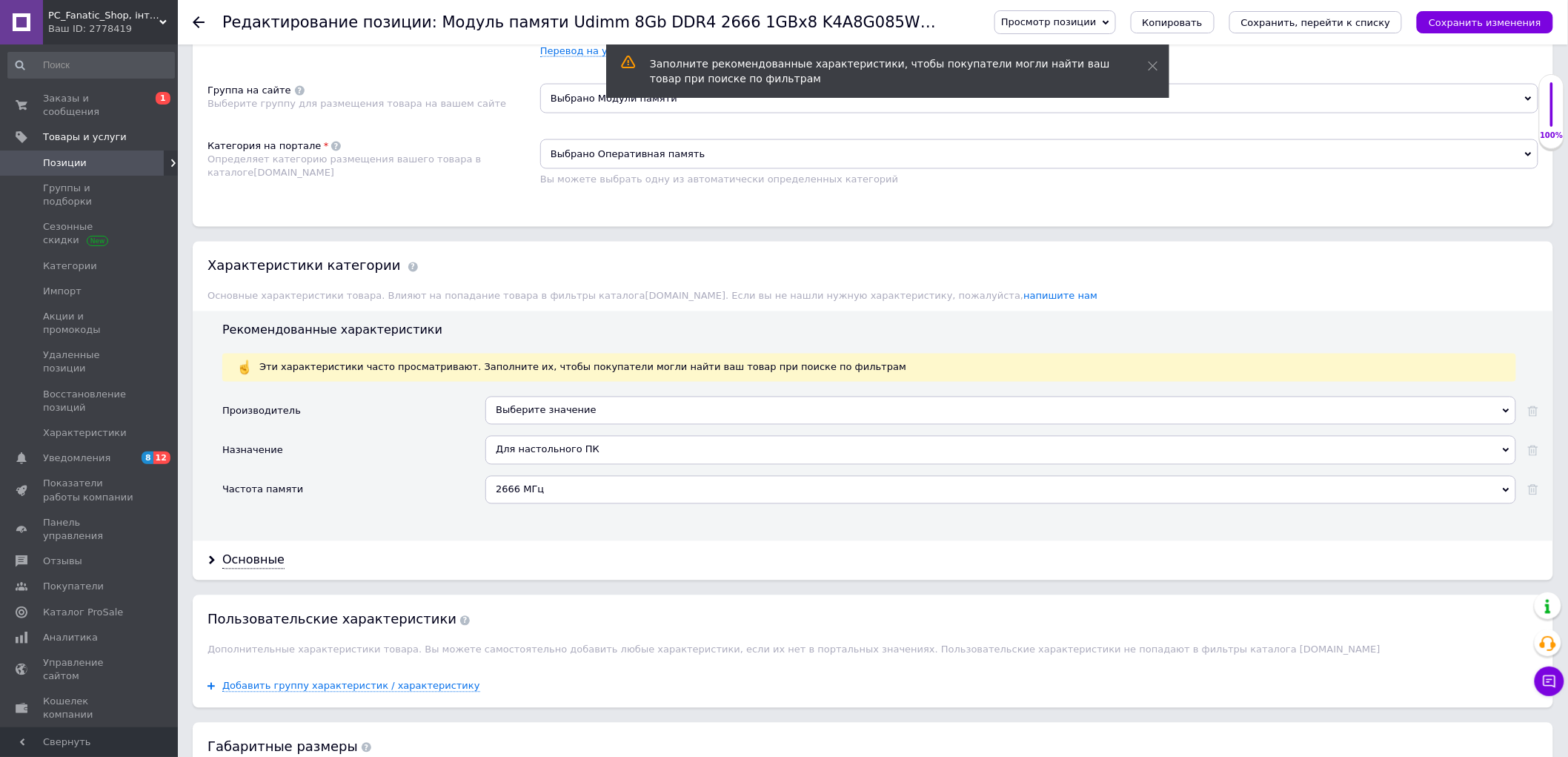
click at [623, 169] on span "Выбрано Оперативная память" at bounding box center [1039, 154] width 998 height 29
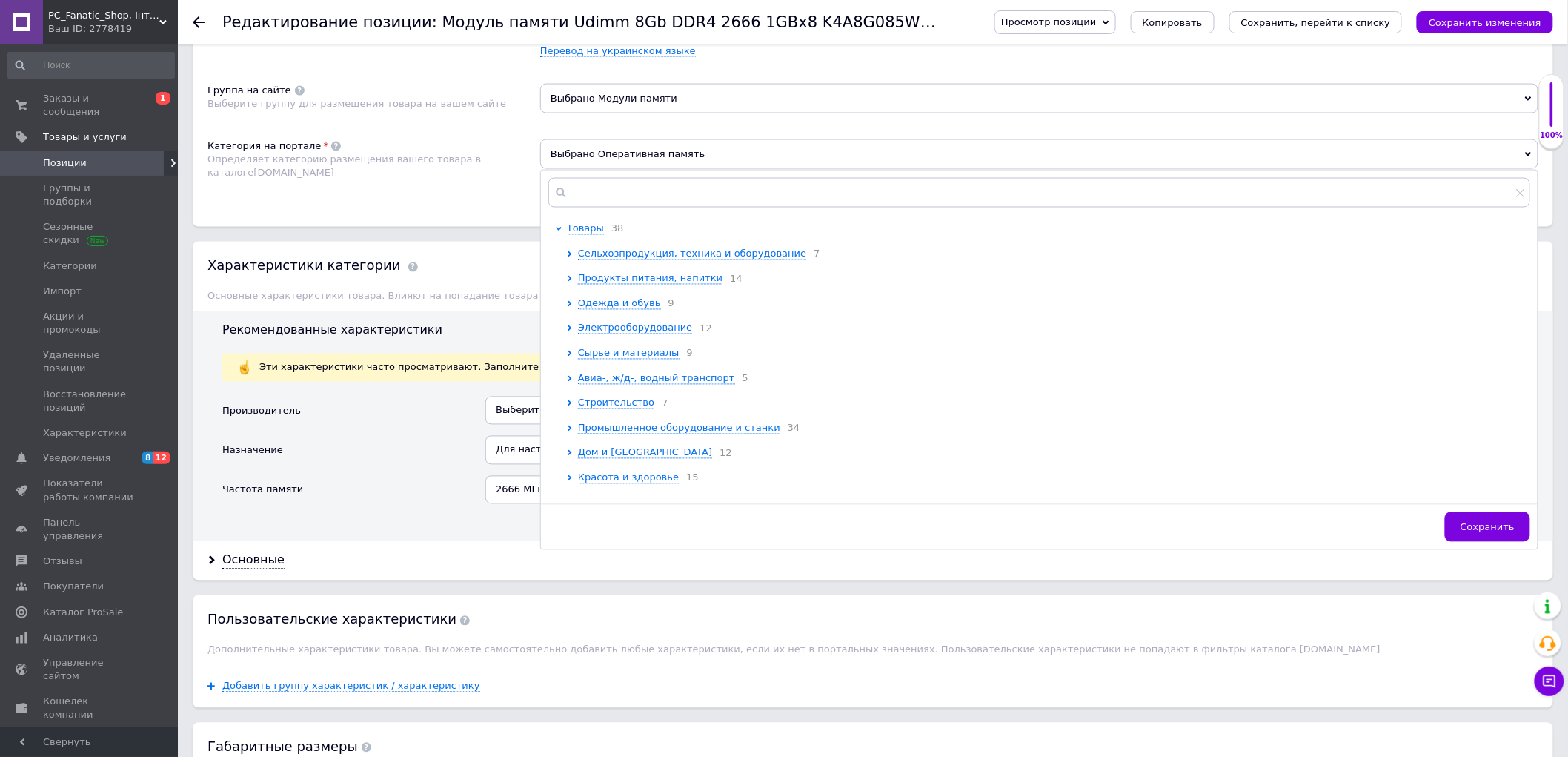
click at [500, 227] on div "Размещение Поисковые запросы Используются для поиска в каталоге Prom.ua Udimm 8…" at bounding box center [873, 69] width 1361 height 313
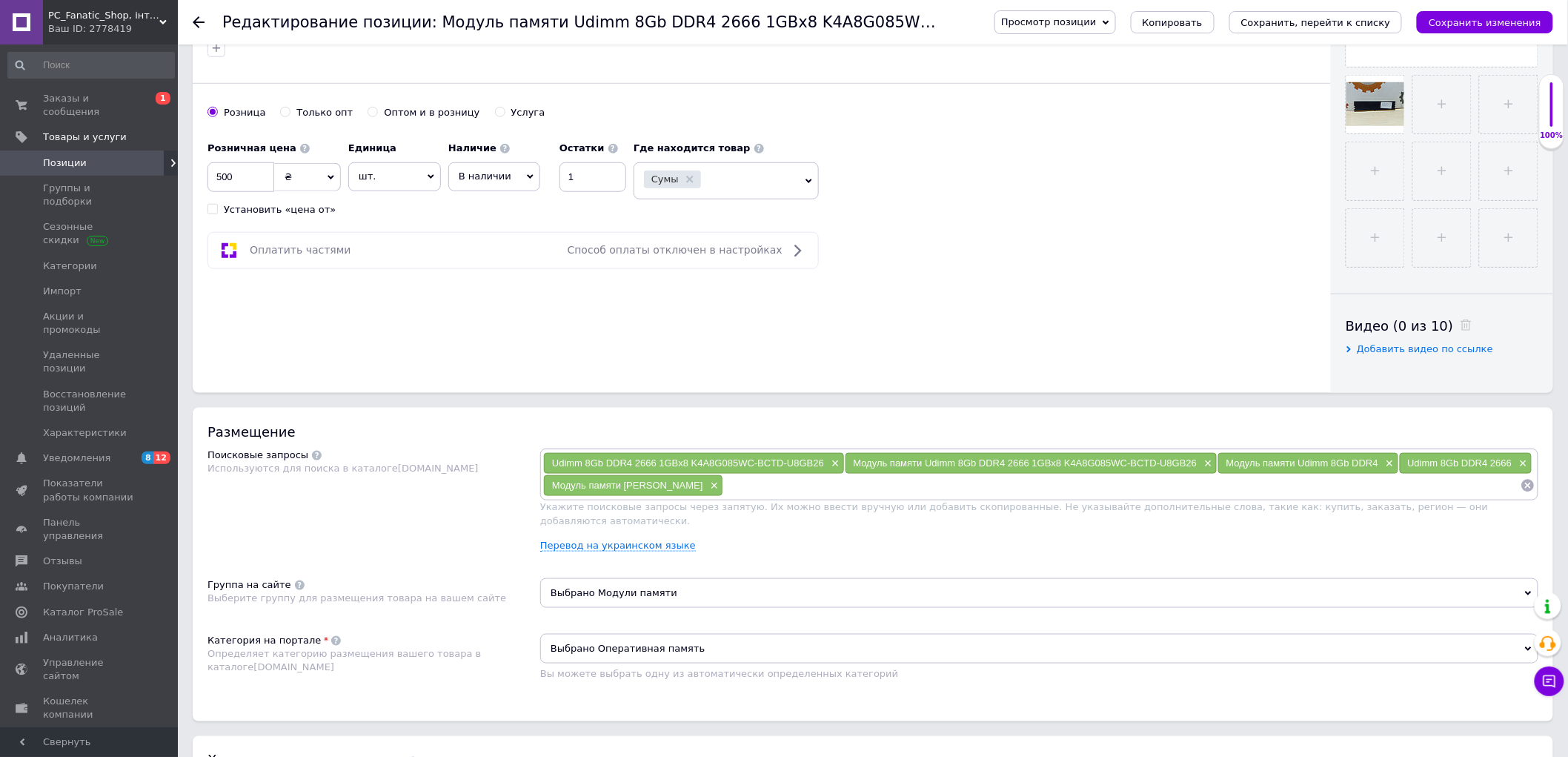
scroll to position [0, 0]
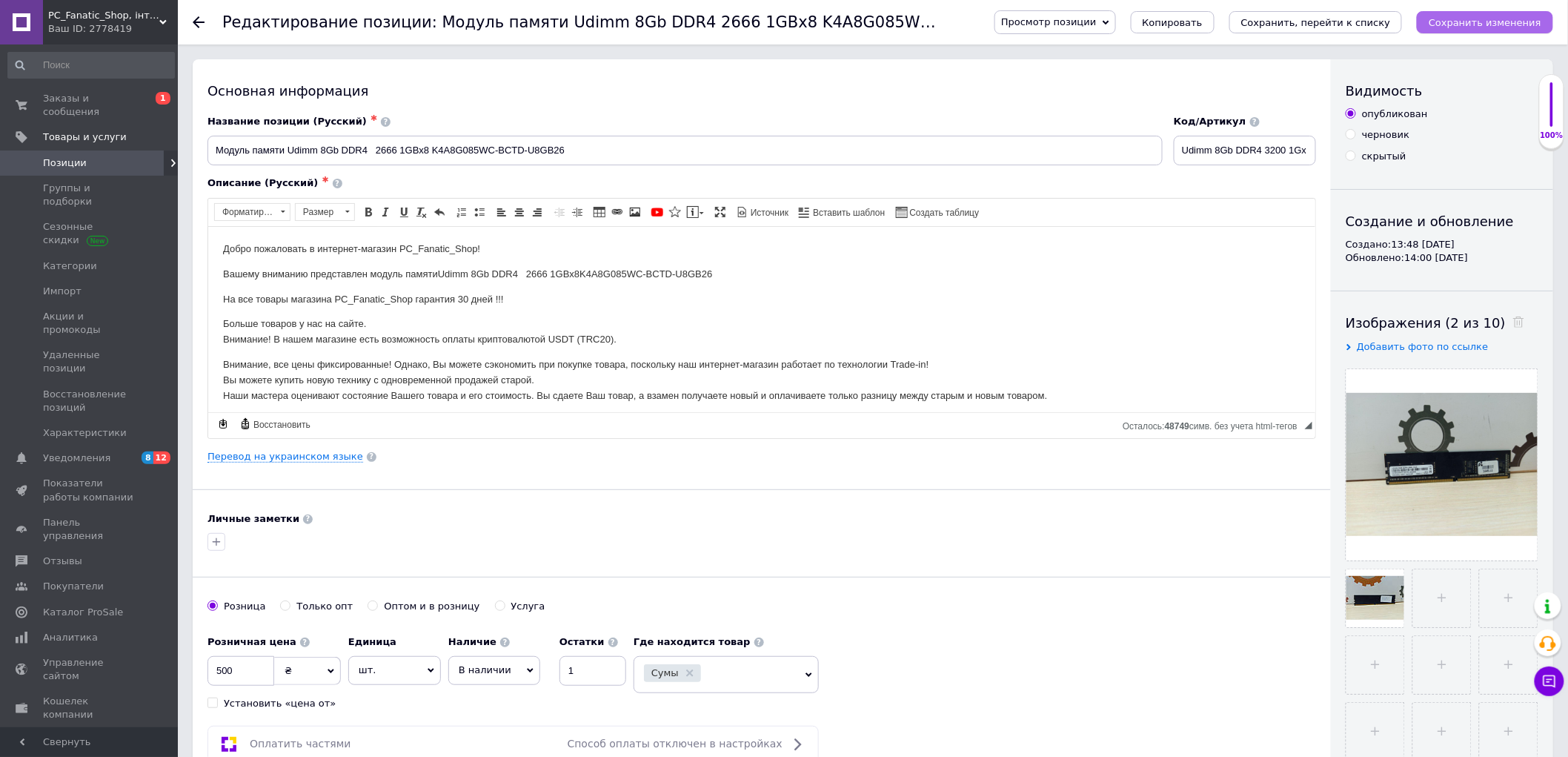
click at [1461, 20] on icon "Сохранить изменения" at bounding box center [1484, 22] width 112 height 11
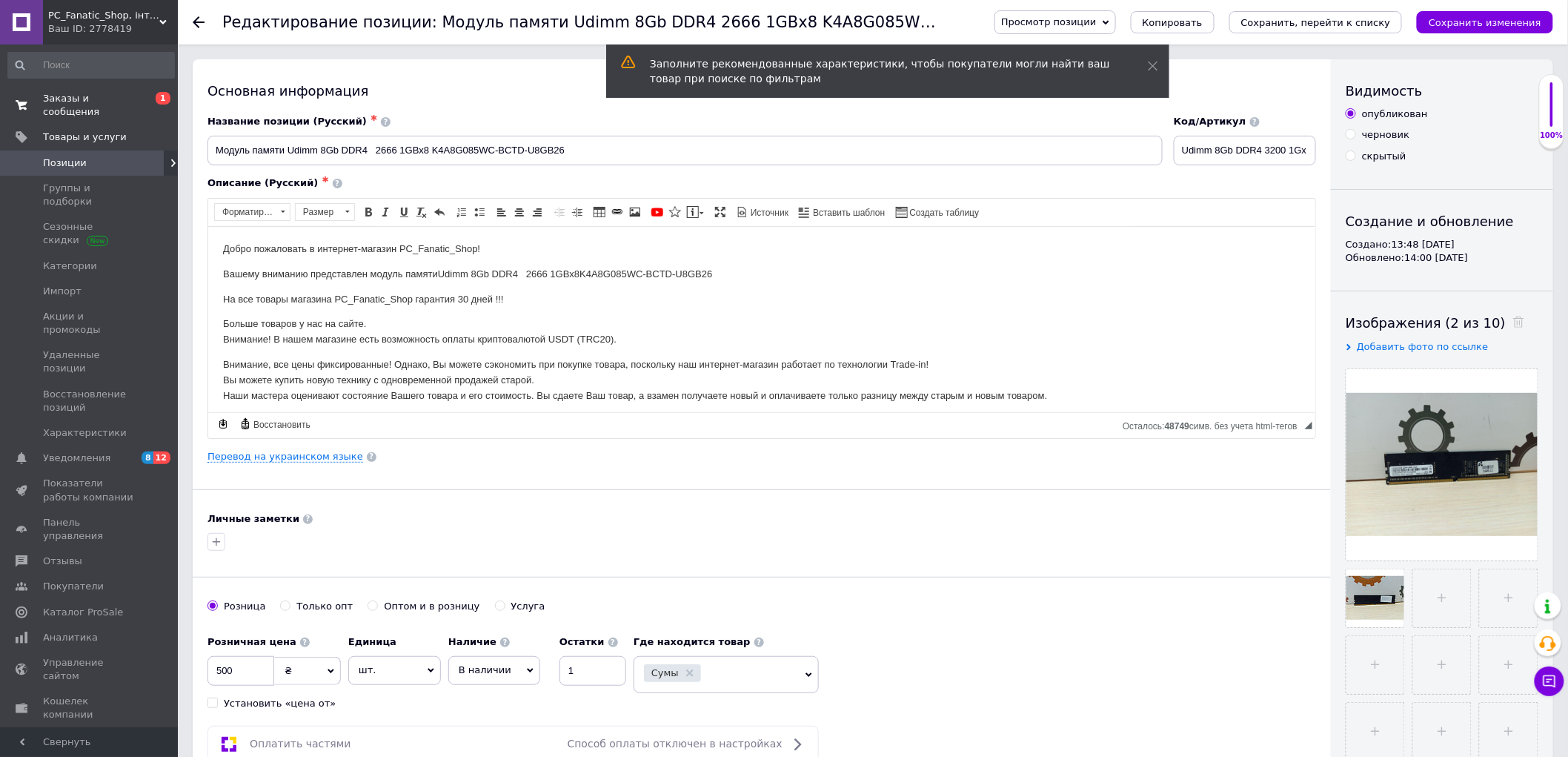
click at [69, 93] on span "Заказы и сообщения" at bounding box center [90, 104] width 94 height 26
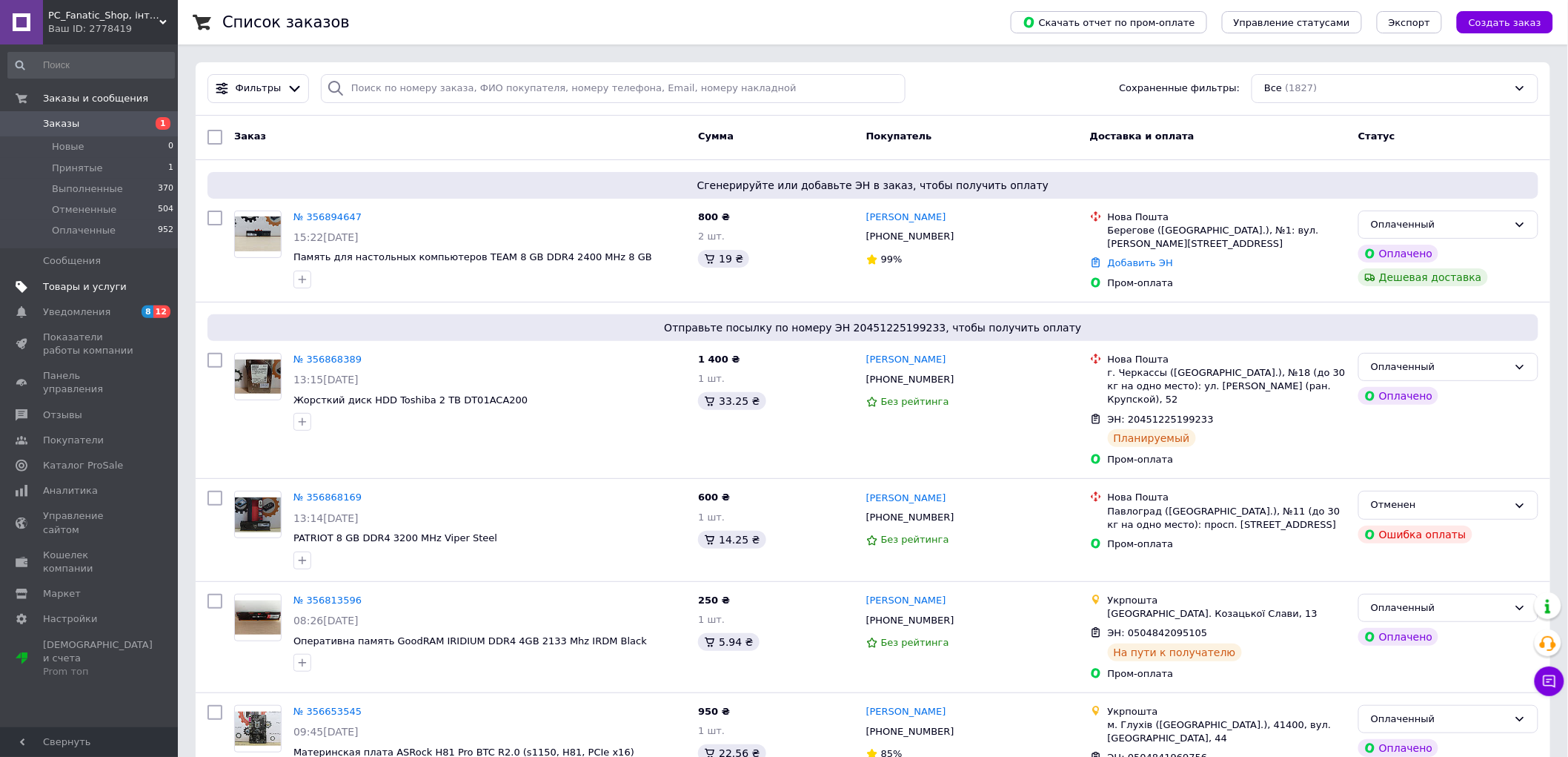
click at [70, 281] on span "Товары и услуги" at bounding box center [84, 287] width 84 height 14
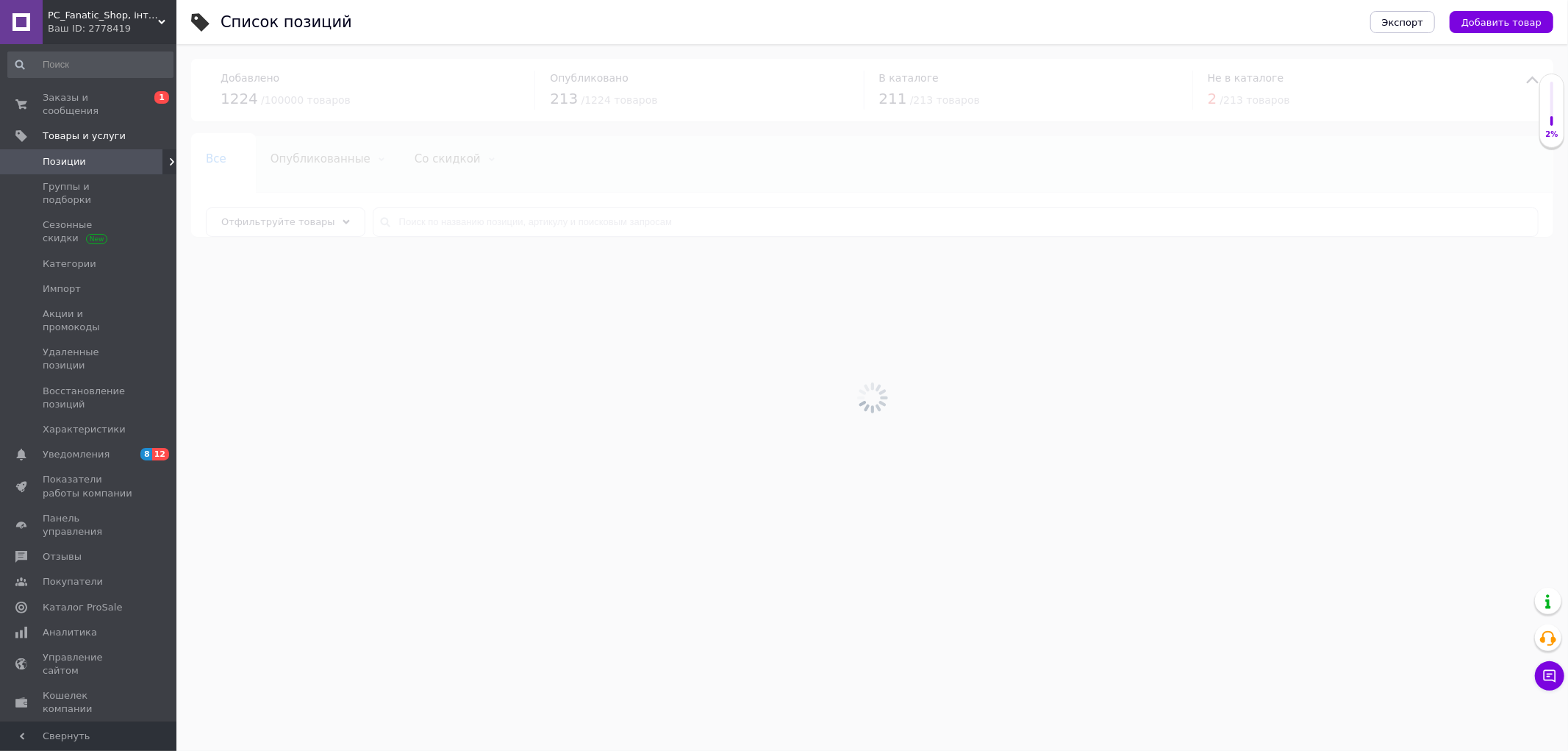
click at [484, 234] on div at bounding box center [872, 398] width 1392 height 707
click at [486, 228] on input "text" at bounding box center [956, 221] width 1166 height 29
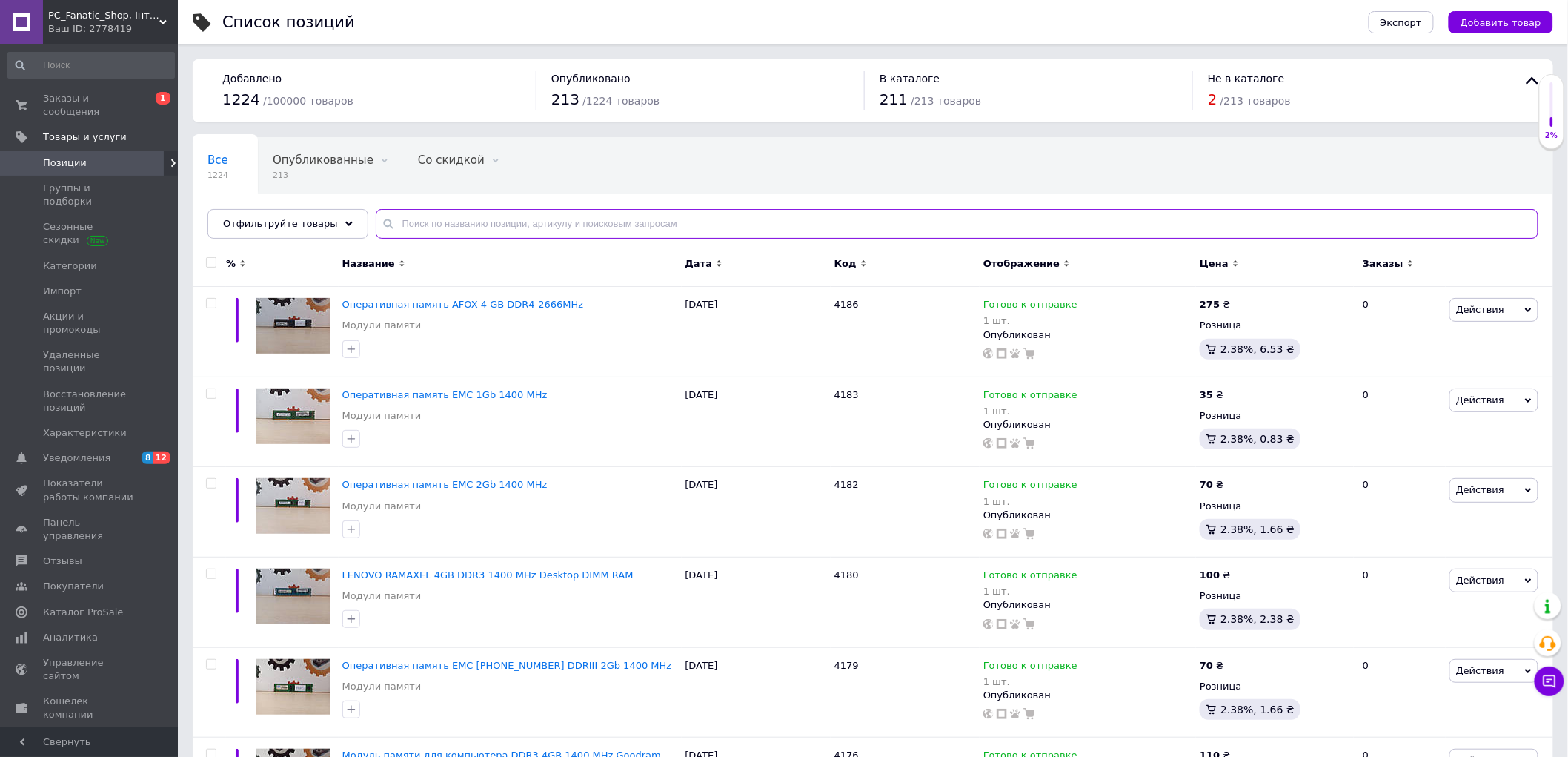
click at [504, 226] on input "text" at bounding box center [957, 223] width 1162 height 29
paste input "Пам'ять для настільних комп'ютерів TEAM 16 GB (2x8GB) DDR4 3200 MHz T-Force Zeu…"
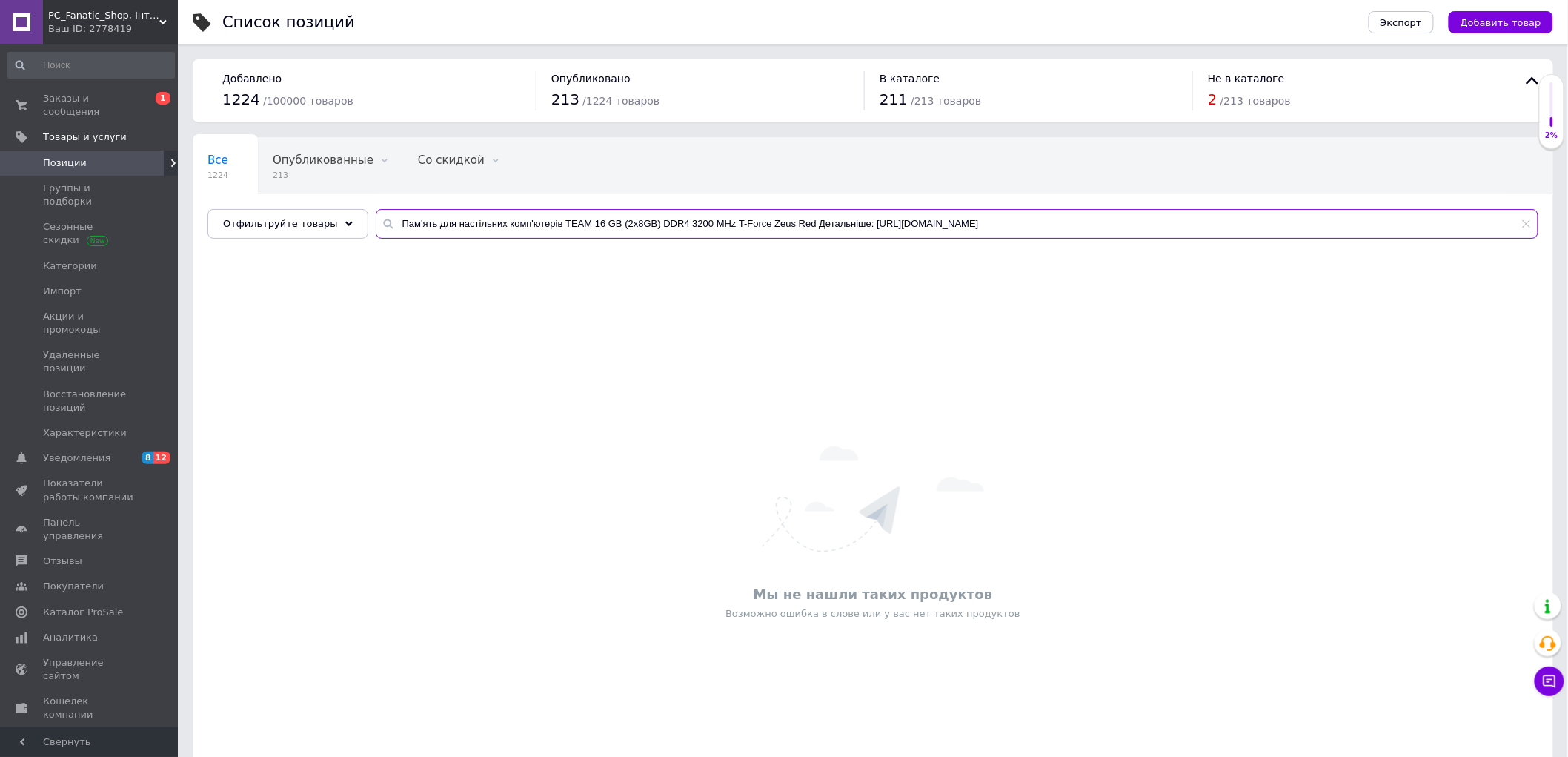
drag, startPoint x: 1186, startPoint y: 225, endPoint x: 802, endPoint y: 236, distance: 384.2
click at [802, 236] on input "Пам'ять для настільних комп'ютерів TEAM 16 GB (2x8GB) DDR4 3200 MHz T-Force Zeu…" at bounding box center [957, 223] width 1162 height 29
click at [824, 229] on input "Пам'ять для настільних комп'ютерів TEAM 16 GB (2x8GB) DDR4 3200 MHz T-Force Zeu…" at bounding box center [957, 223] width 1162 height 29
click at [828, 223] on input "Пам'ять для настільних комп'ютерів TEAM 16 GB (2x8GB) DDR4 3200 MHz T-Force Zeu…" at bounding box center [957, 223] width 1162 height 29
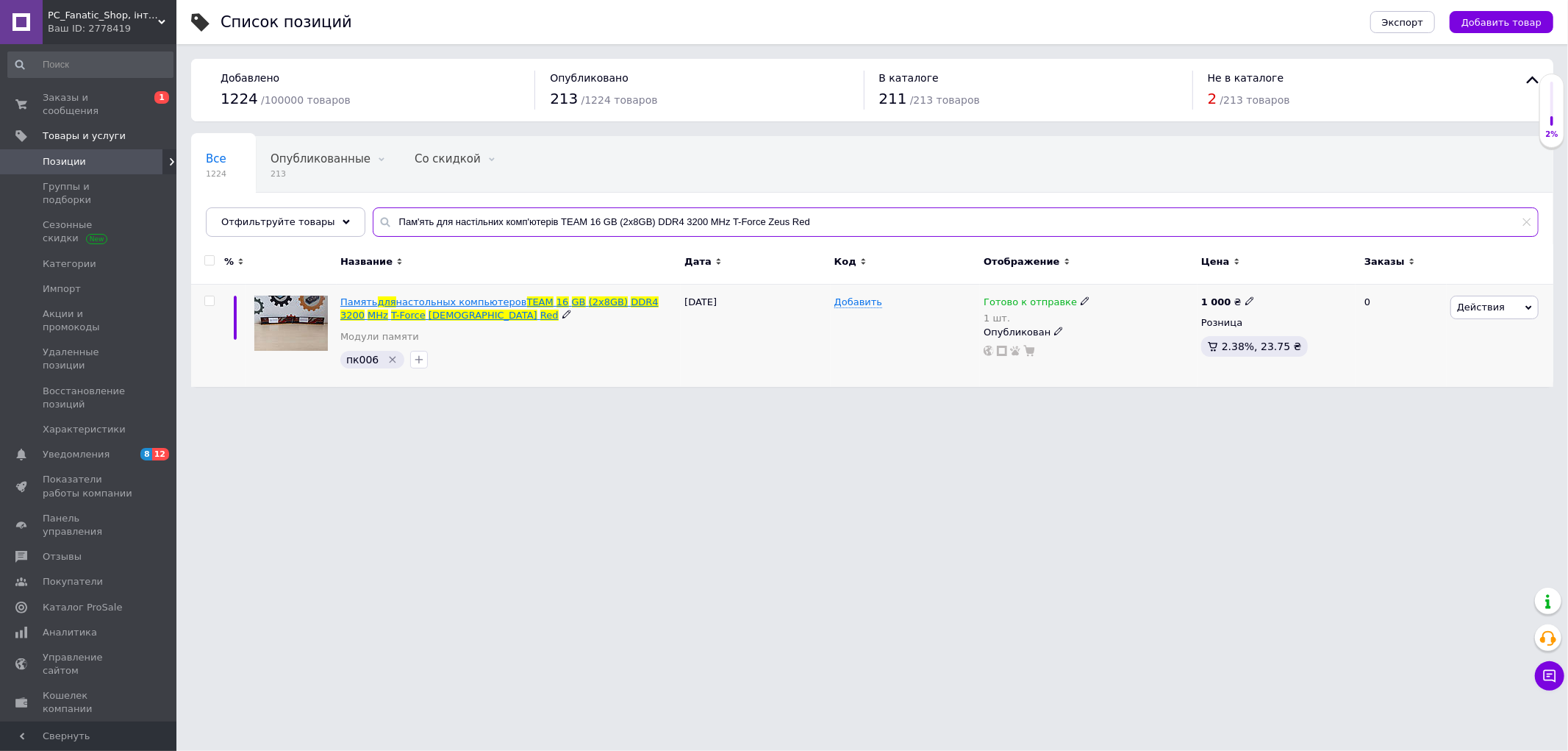
type input "Пам'ять для настільних комп'ютерів TEAM 16 GB (2x8GB) DDR4 3200 MHz T-Force Zeu…"
click at [631, 297] on span "DDR4" at bounding box center [644, 302] width 27 height 11
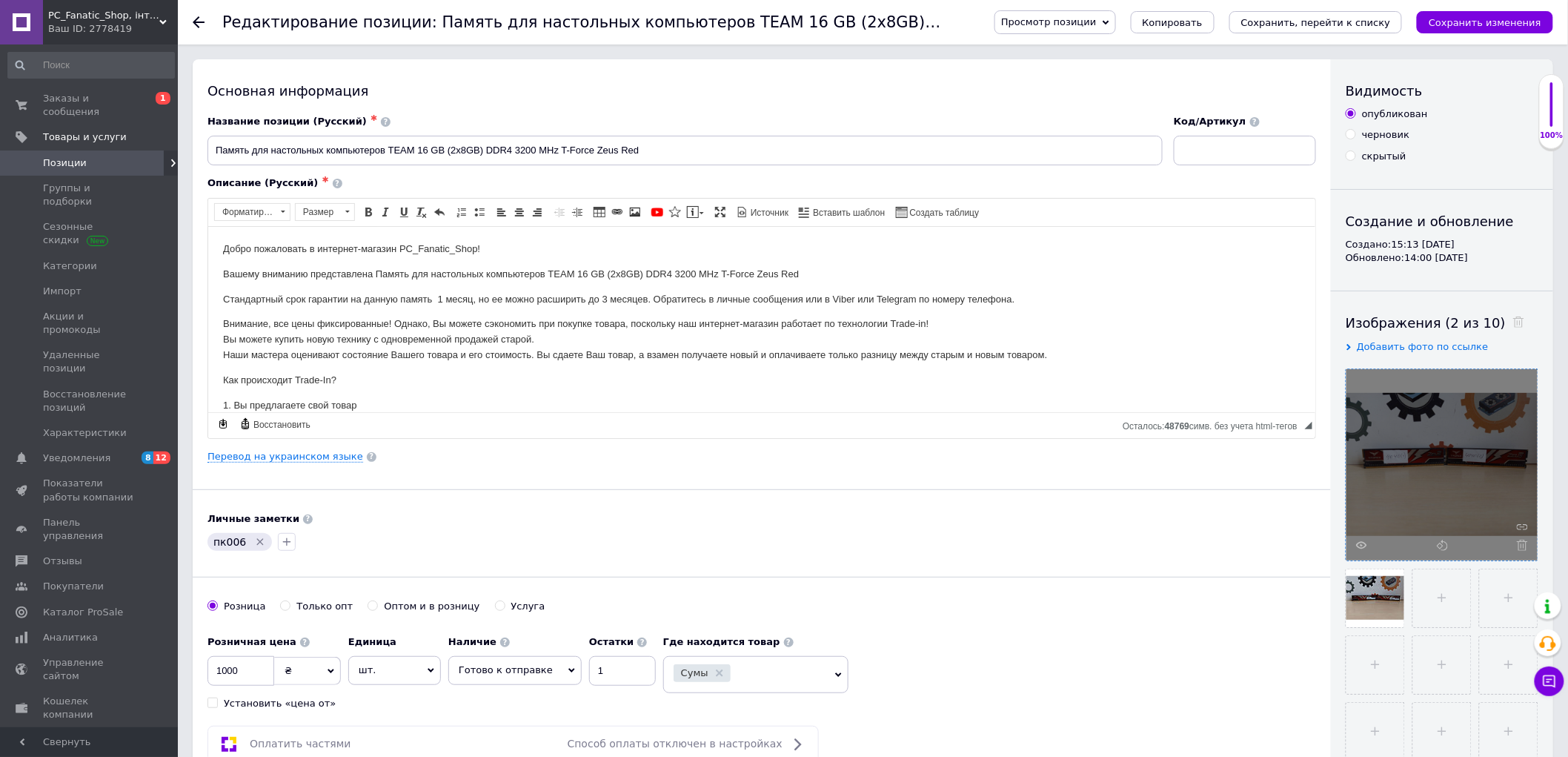
click at [1354, 543] on div at bounding box center [1442, 465] width 191 height 191
click at [1356, 545] on icon at bounding box center [1362, 545] width 11 height 11
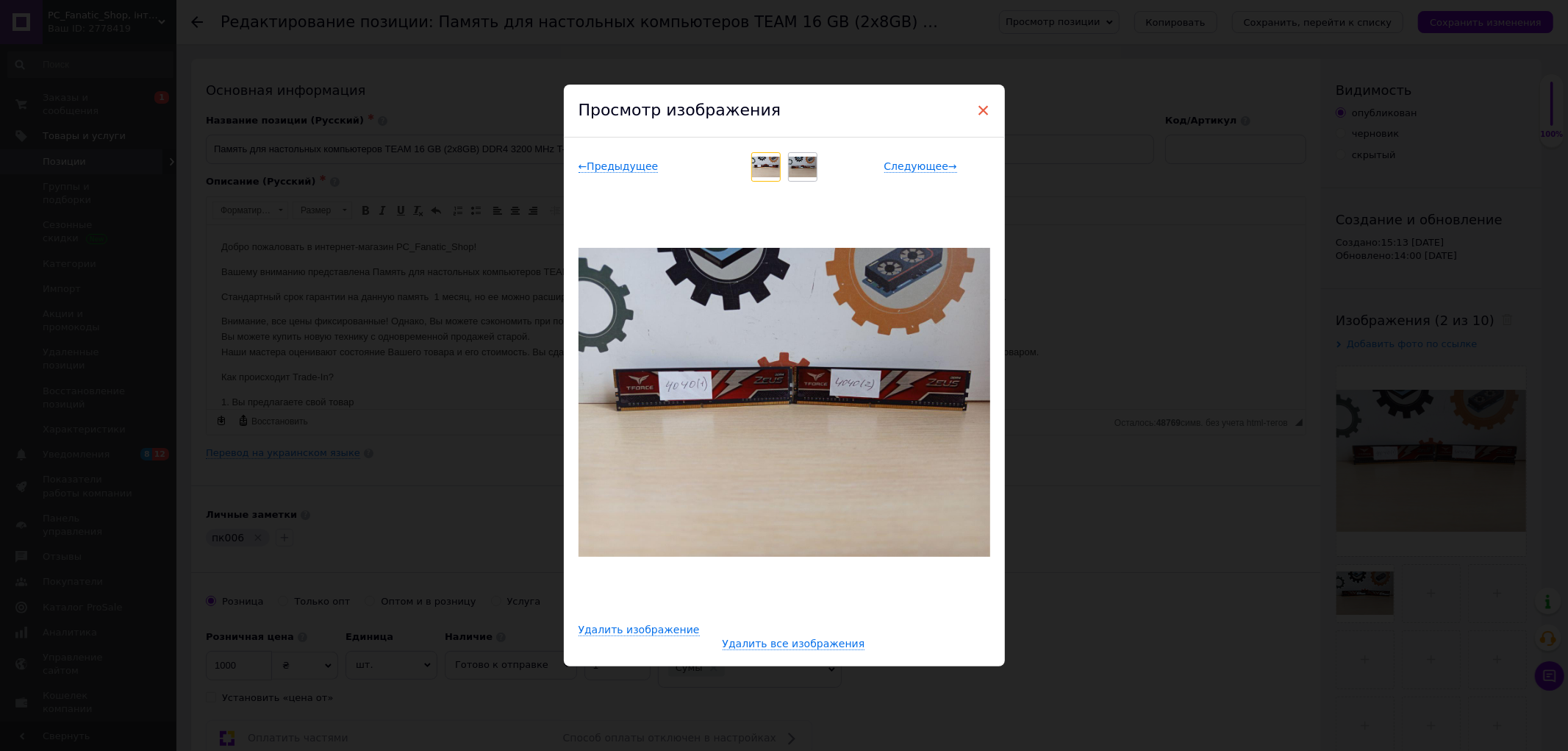
click at [987, 108] on span "×" at bounding box center [983, 111] width 13 height 25
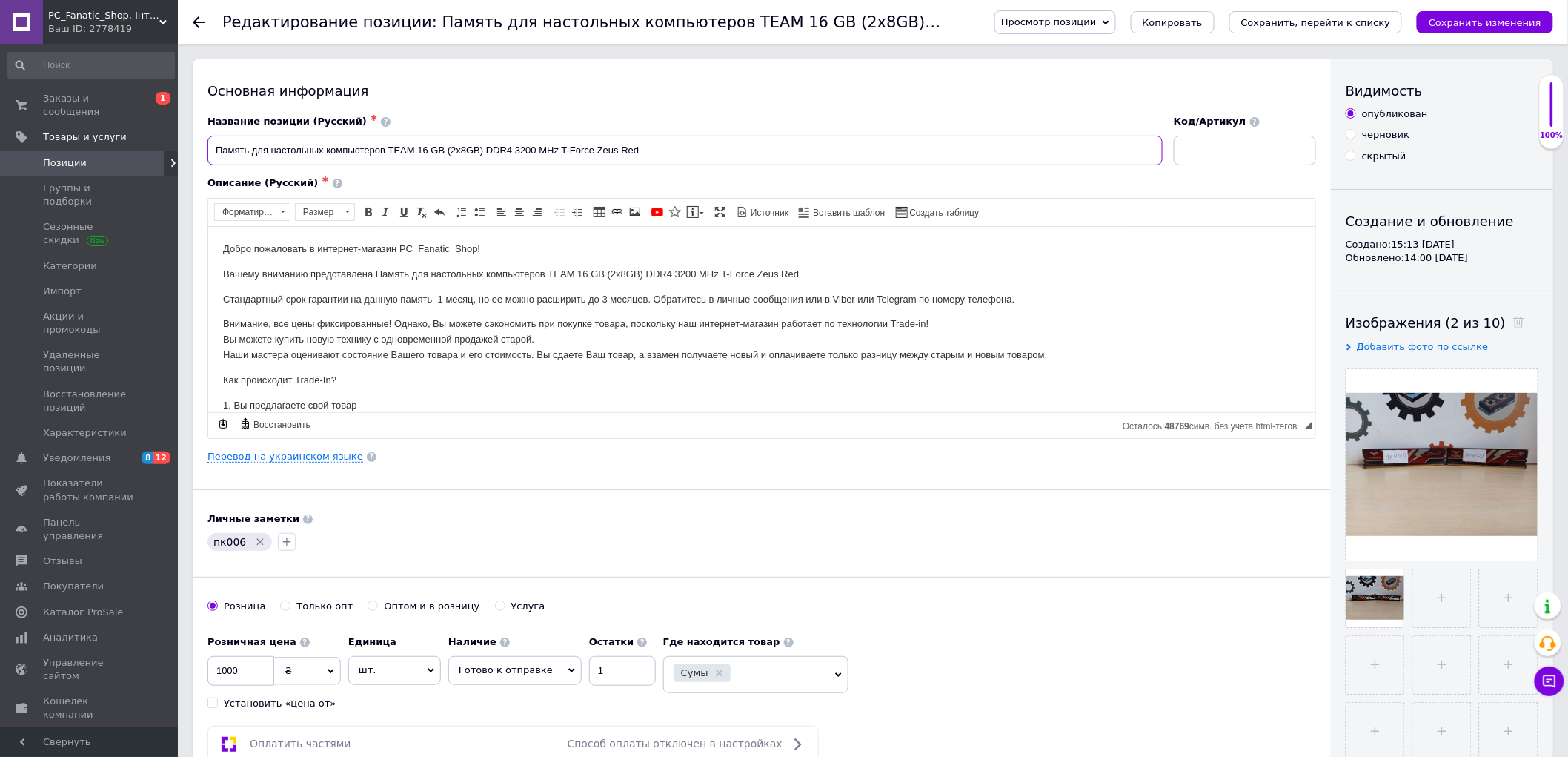
drag, startPoint x: 535, startPoint y: 151, endPoint x: 515, endPoint y: 151, distance: 20.0
click at [515, 151] on input "Память для настольных компьютеров TEAM 16 GB (2x8GB) DDR4 3200 MHz T-Force Zeus…" at bounding box center [684, 150] width 955 height 29
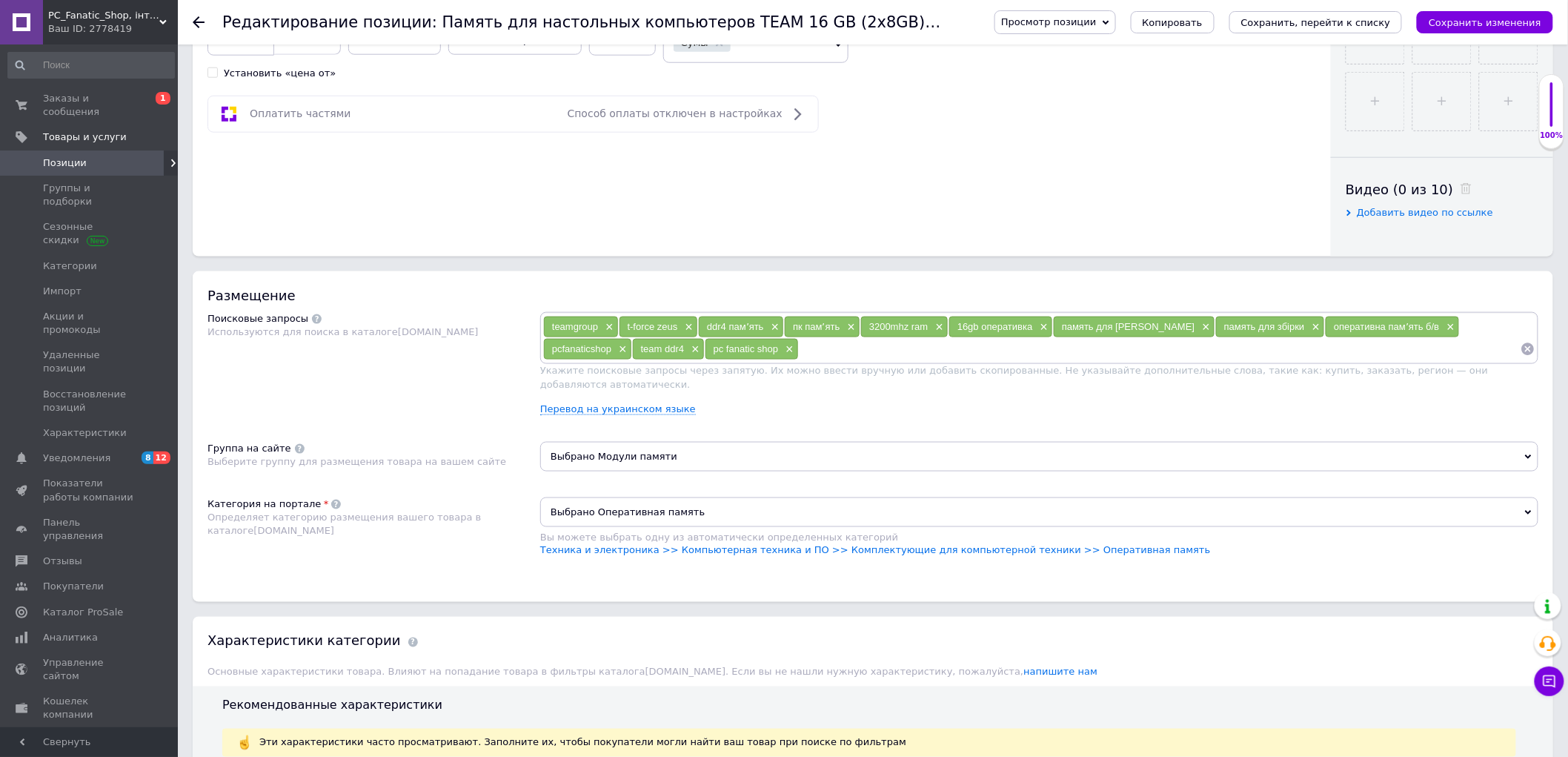
scroll to position [658, 0]
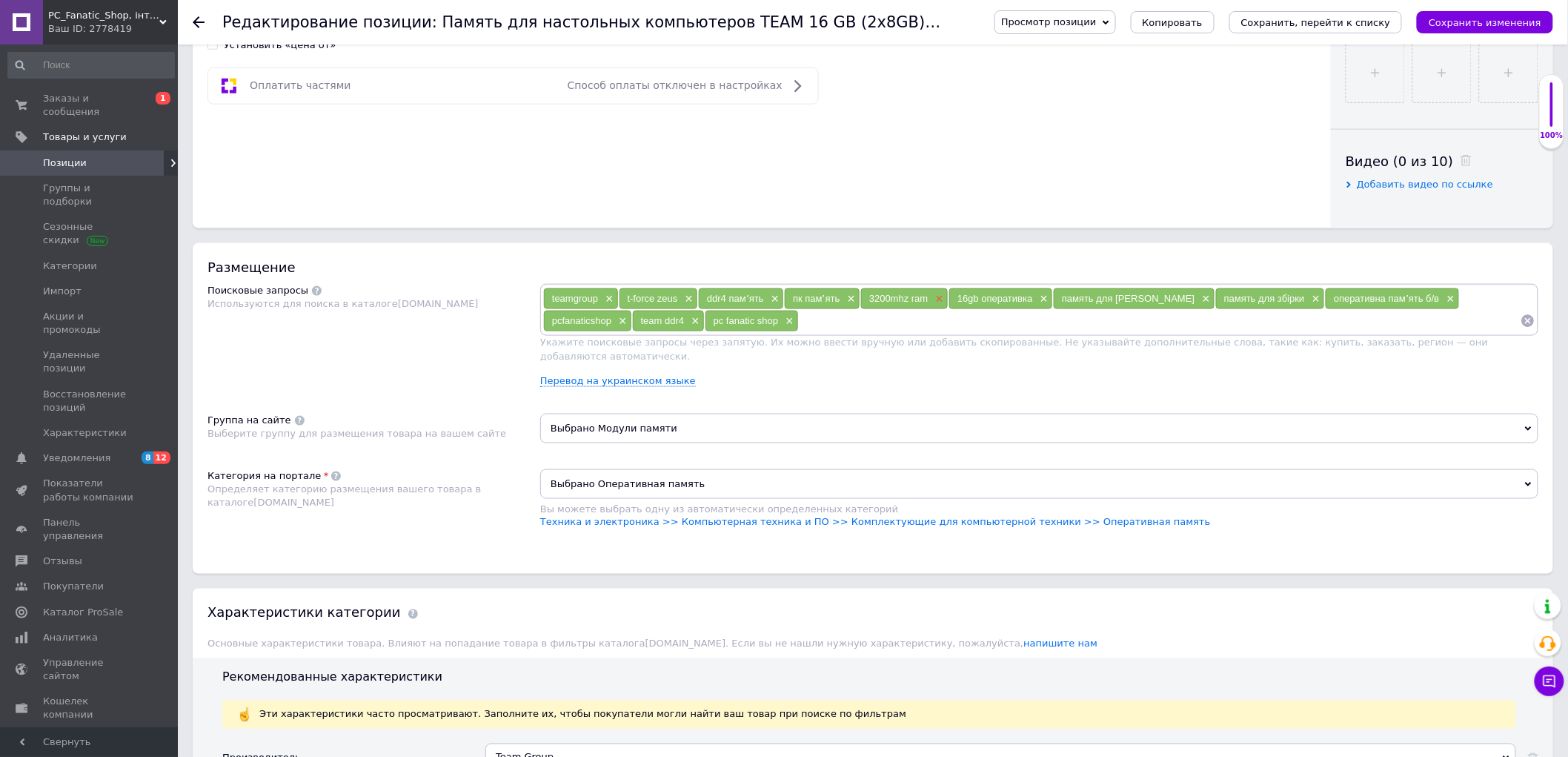
type input "Память для настольных компьютеров TEAM 16 GB (2x8GB) DDR4 2666 MHz T-Force Zeus…"
click at [935, 305] on span "×" at bounding box center [938, 299] width 12 height 13
click at [922, 332] on input at bounding box center [1079, 321] width 884 height 22
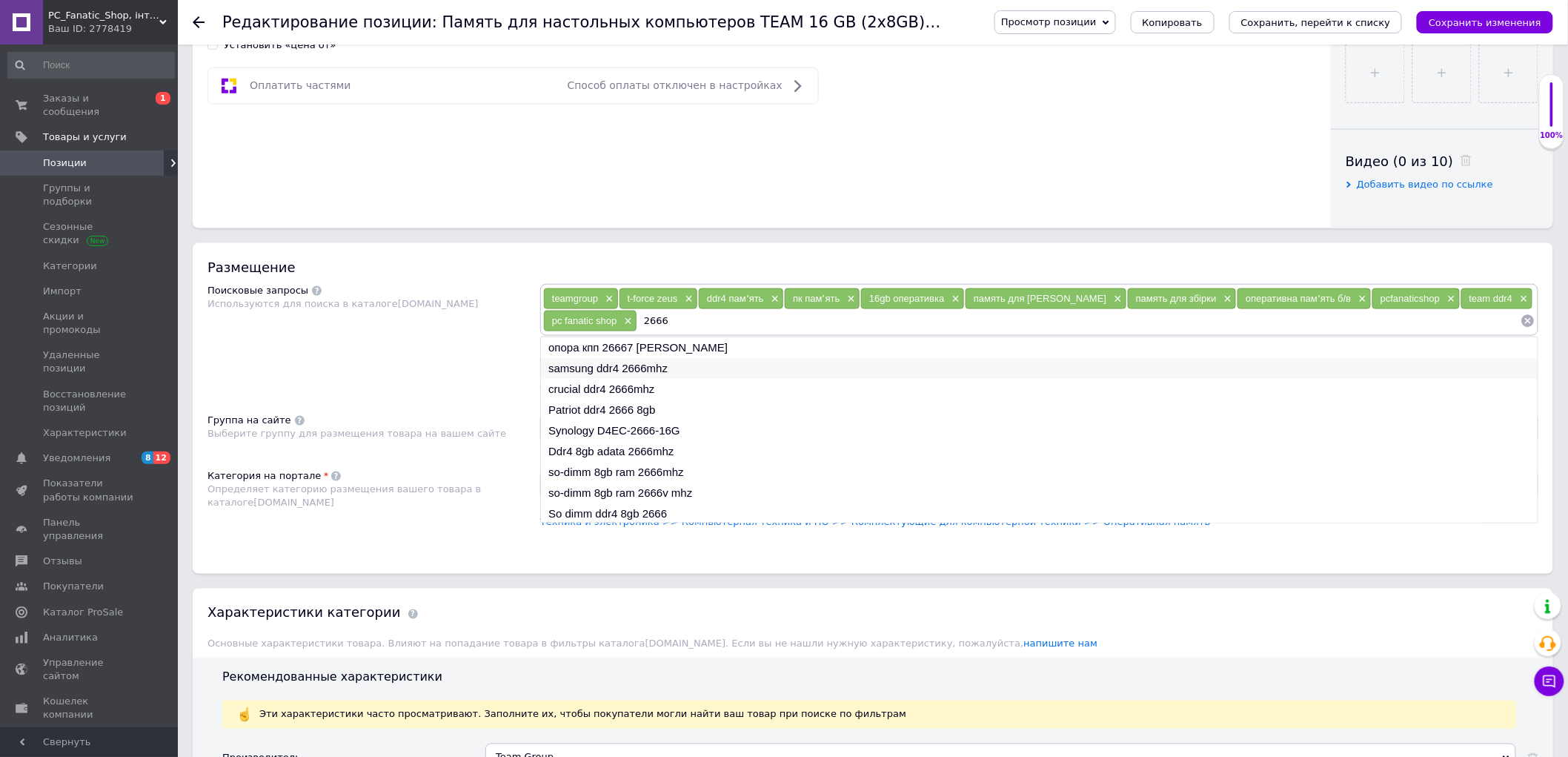
type input "2666"
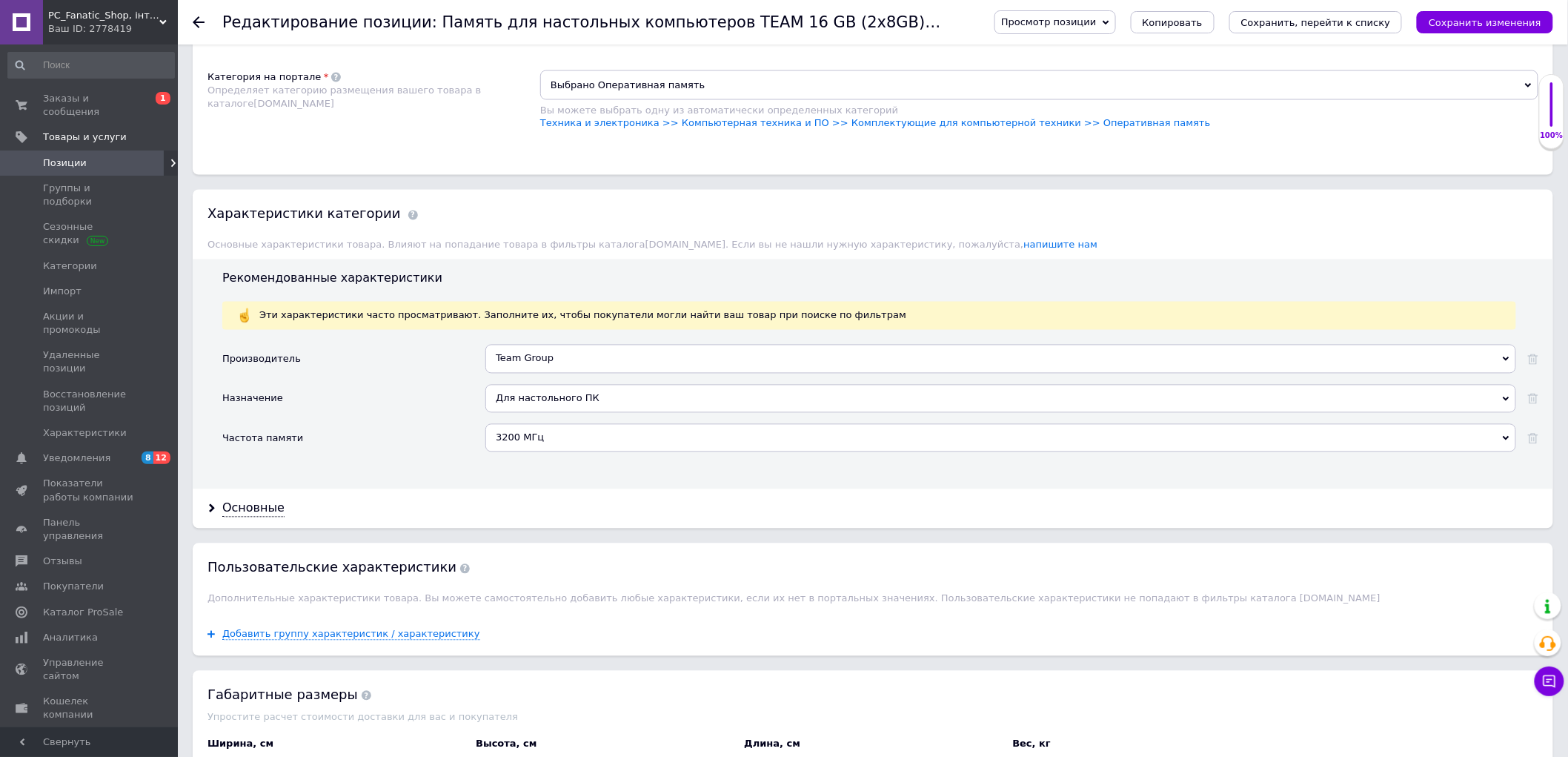
scroll to position [1070, 0]
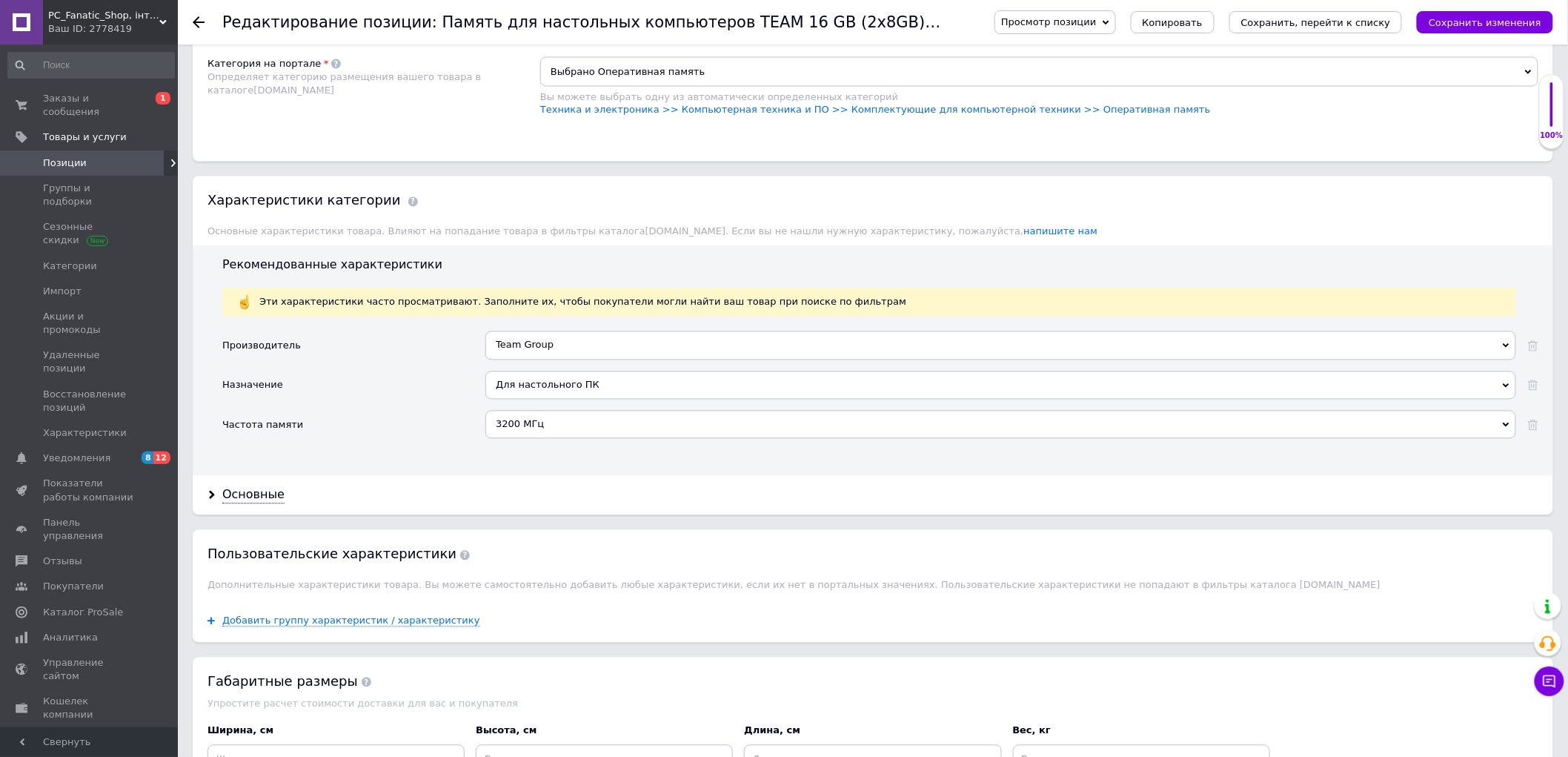
click at [545, 439] on div "3200 МГц" at bounding box center [1001, 424] width 1031 height 28
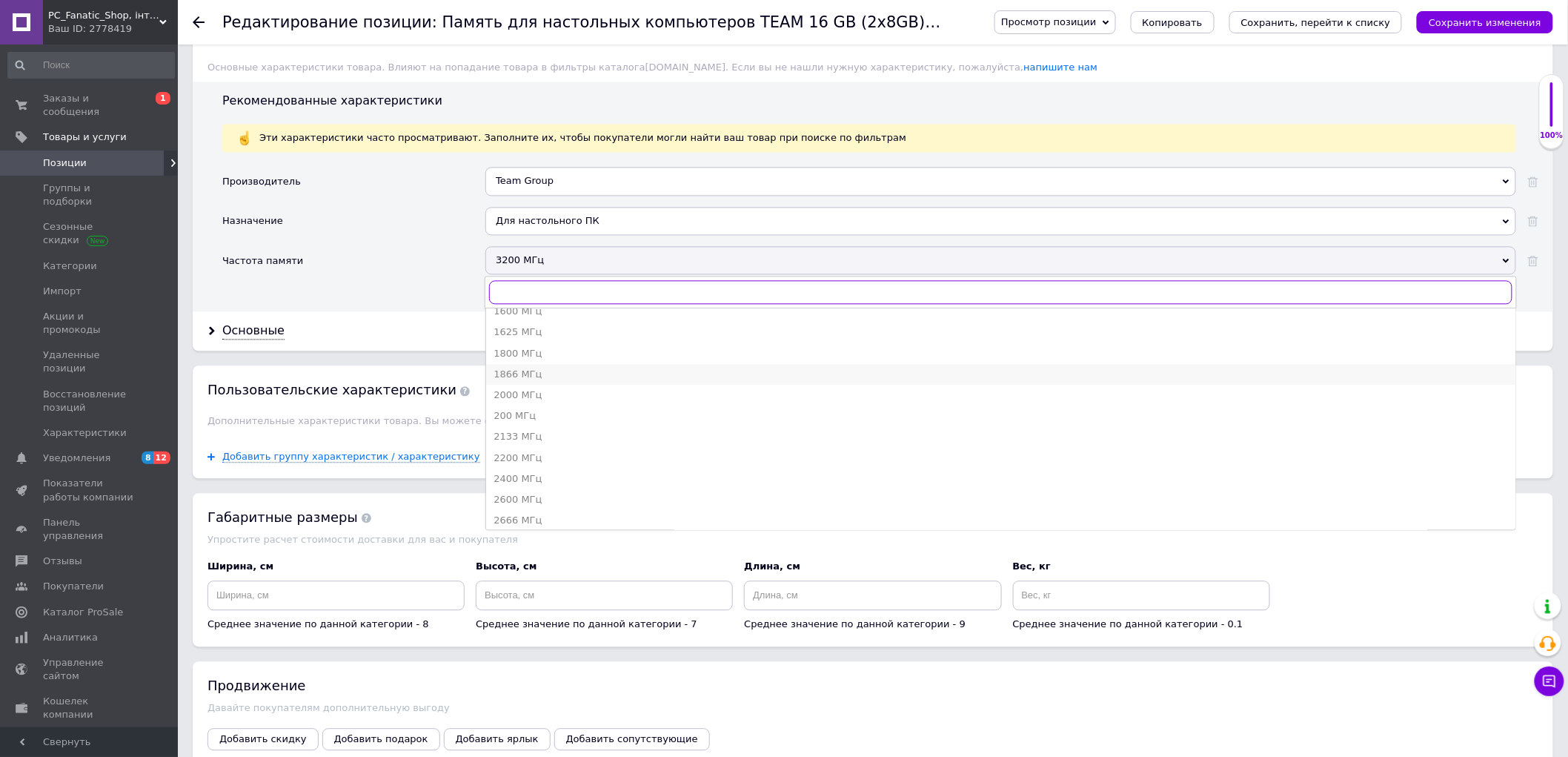
scroll to position [165, 0]
click at [535, 520] on div "2666 МГц" at bounding box center [1001, 512] width 1014 height 14
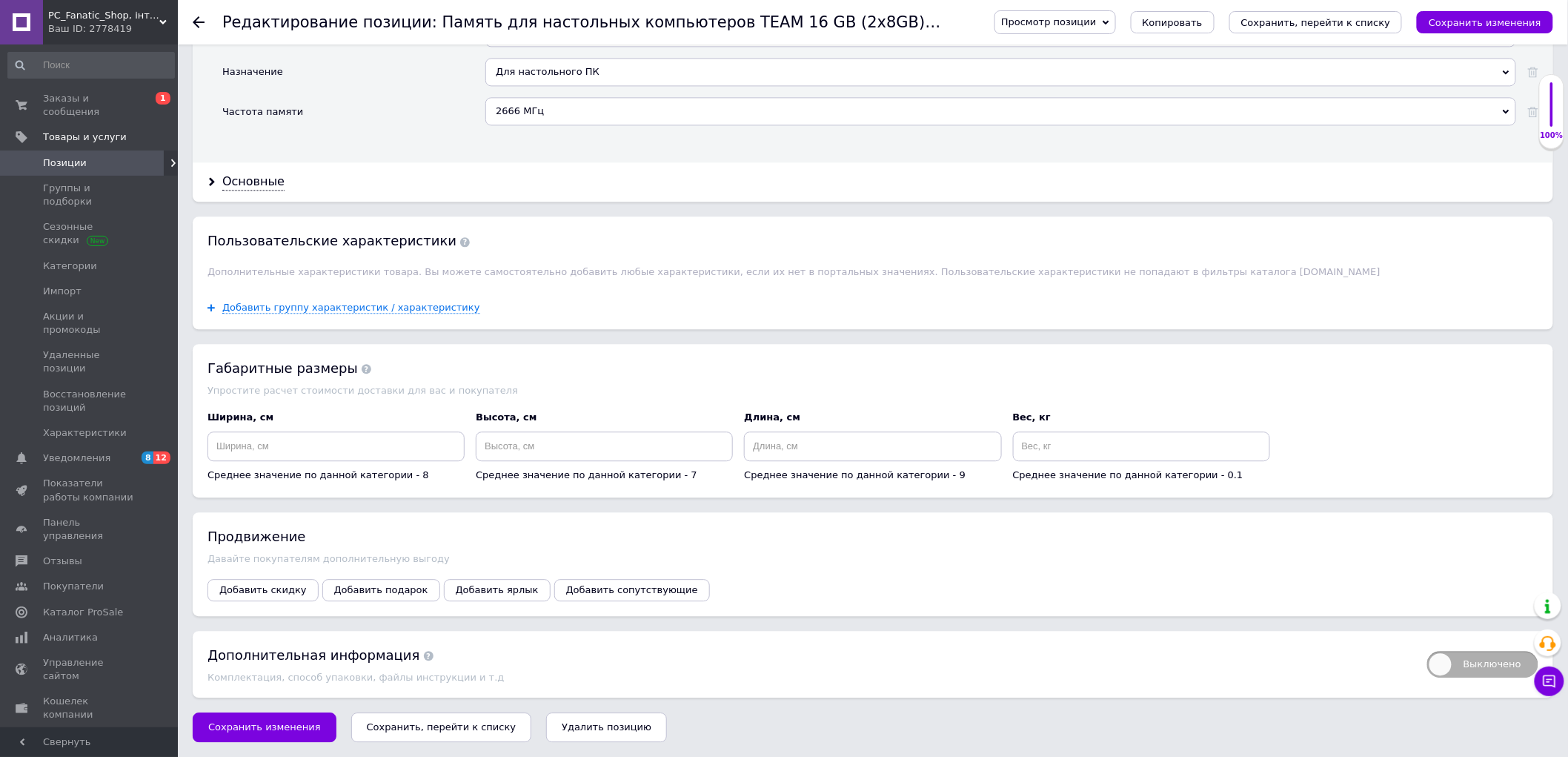
scroll to position [1513, 0]
click at [261, 176] on div "Основные" at bounding box center [253, 182] width 62 height 17
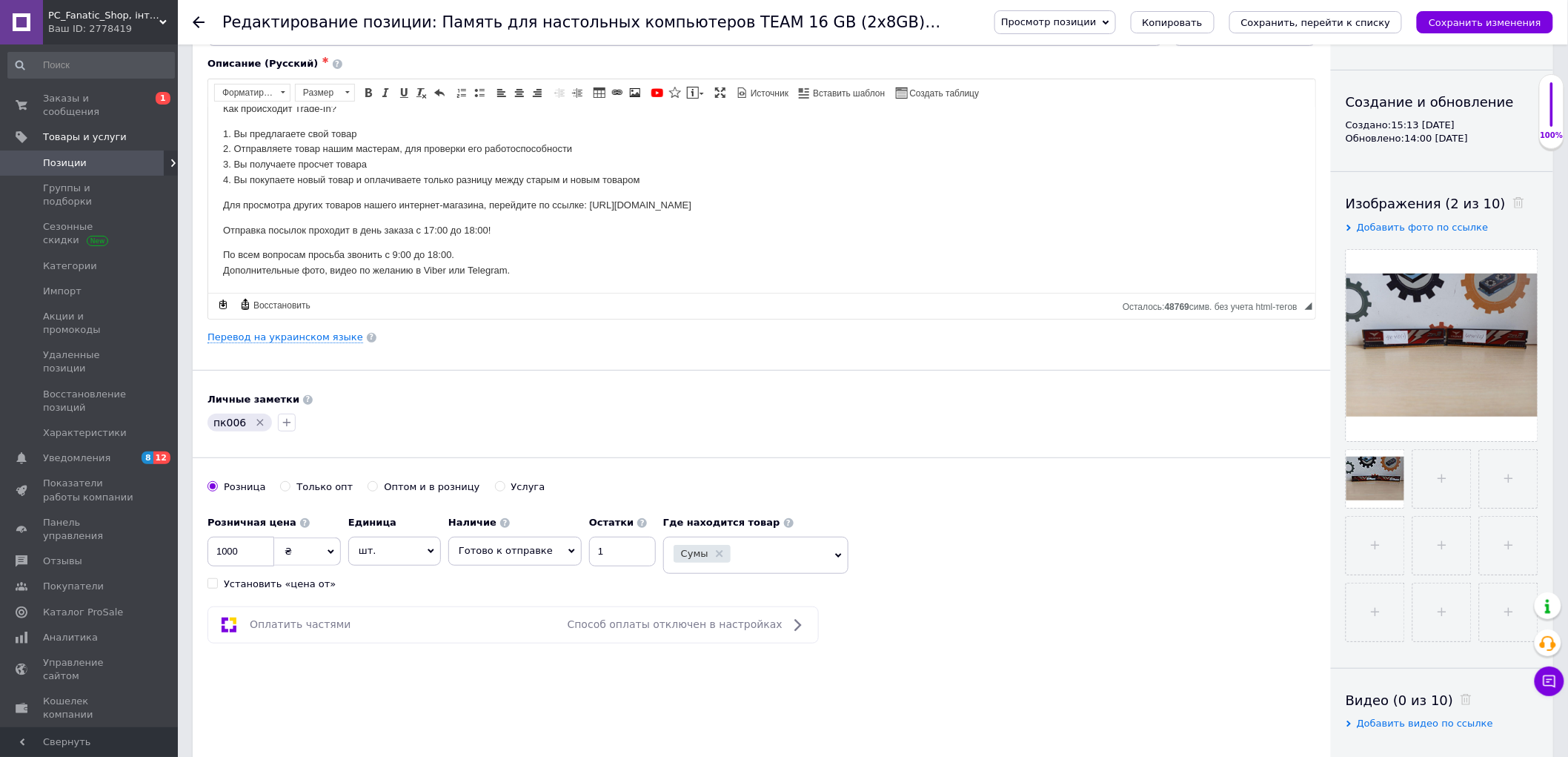
scroll to position [0, 0]
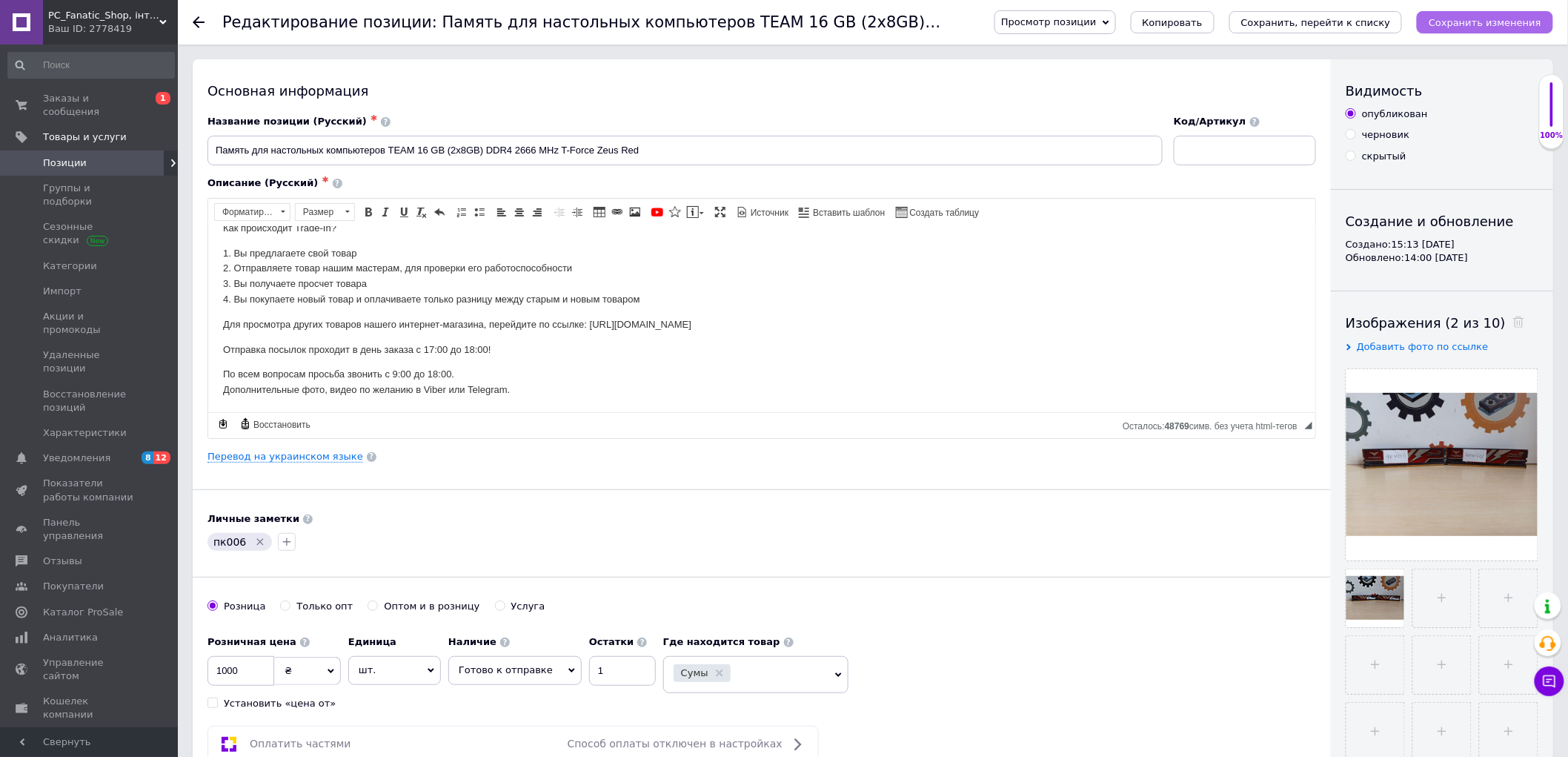
click at [1461, 20] on icon "Сохранить изменения" at bounding box center [1484, 22] width 112 height 11
click at [73, 100] on span "Заказы и сообщения" at bounding box center [90, 104] width 94 height 26
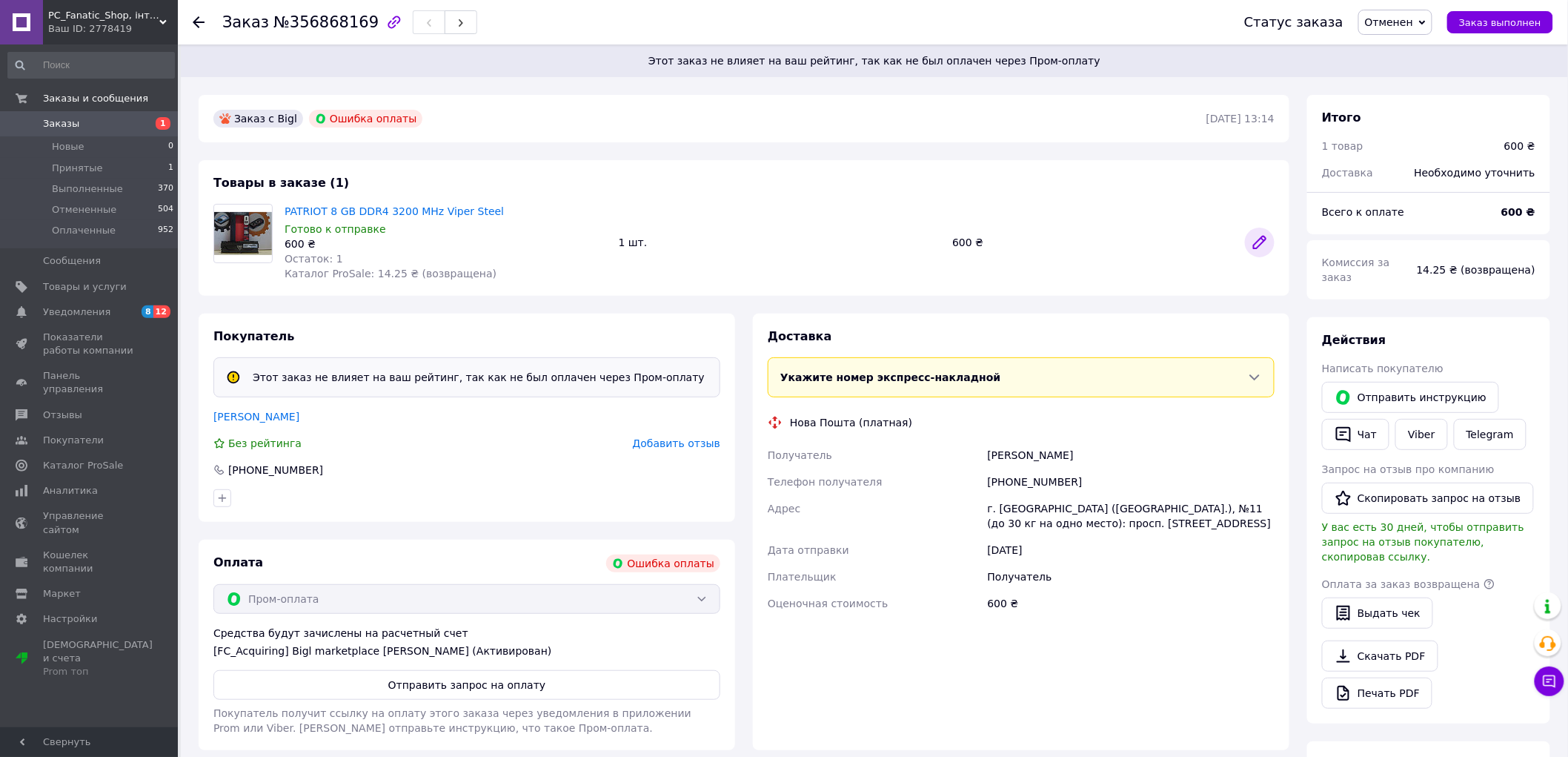
click at [1258, 248] on icon at bounding box center [1260, 242] width 18 height 18
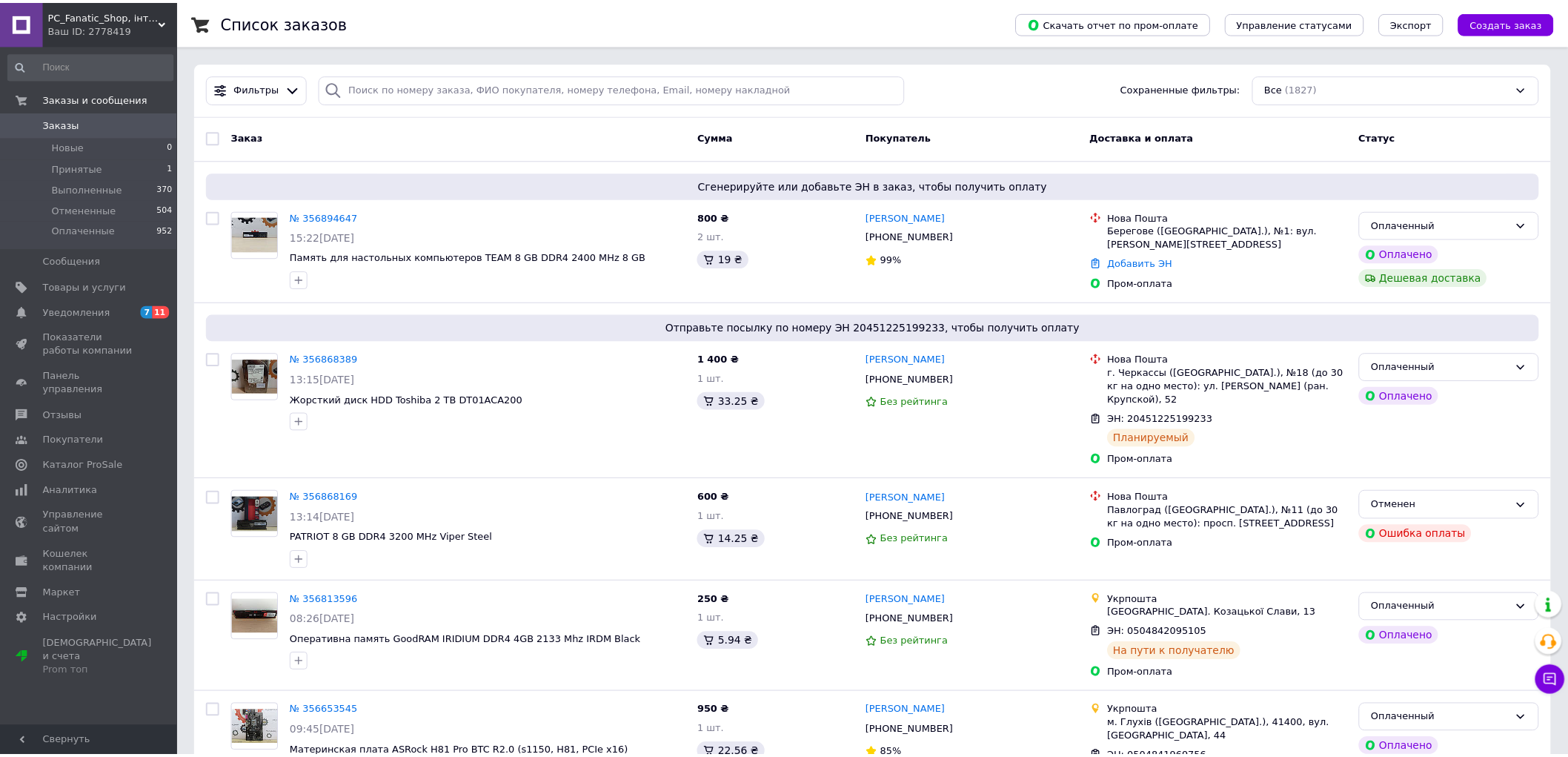
scroll to position [165, 0]
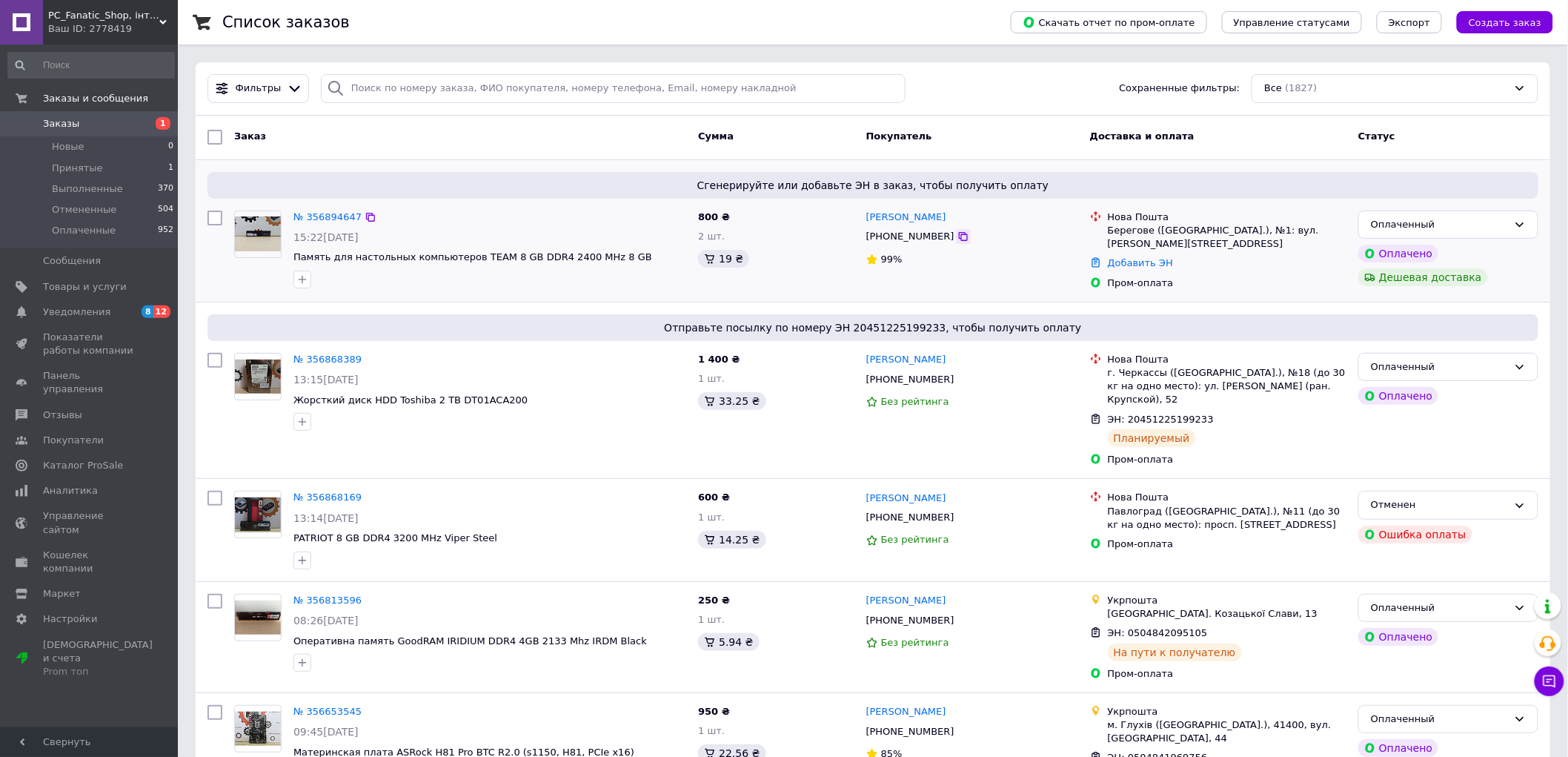
click at [958, 238] on icon at bounding box center [963, 236] width 12 height 12
click at [1515, 224] on icon at bounding box center [1519, 224] width 12 height 12
click at [1442, 307] on li "Отменен" at bounding box center [1448, 309] width 178 height 27
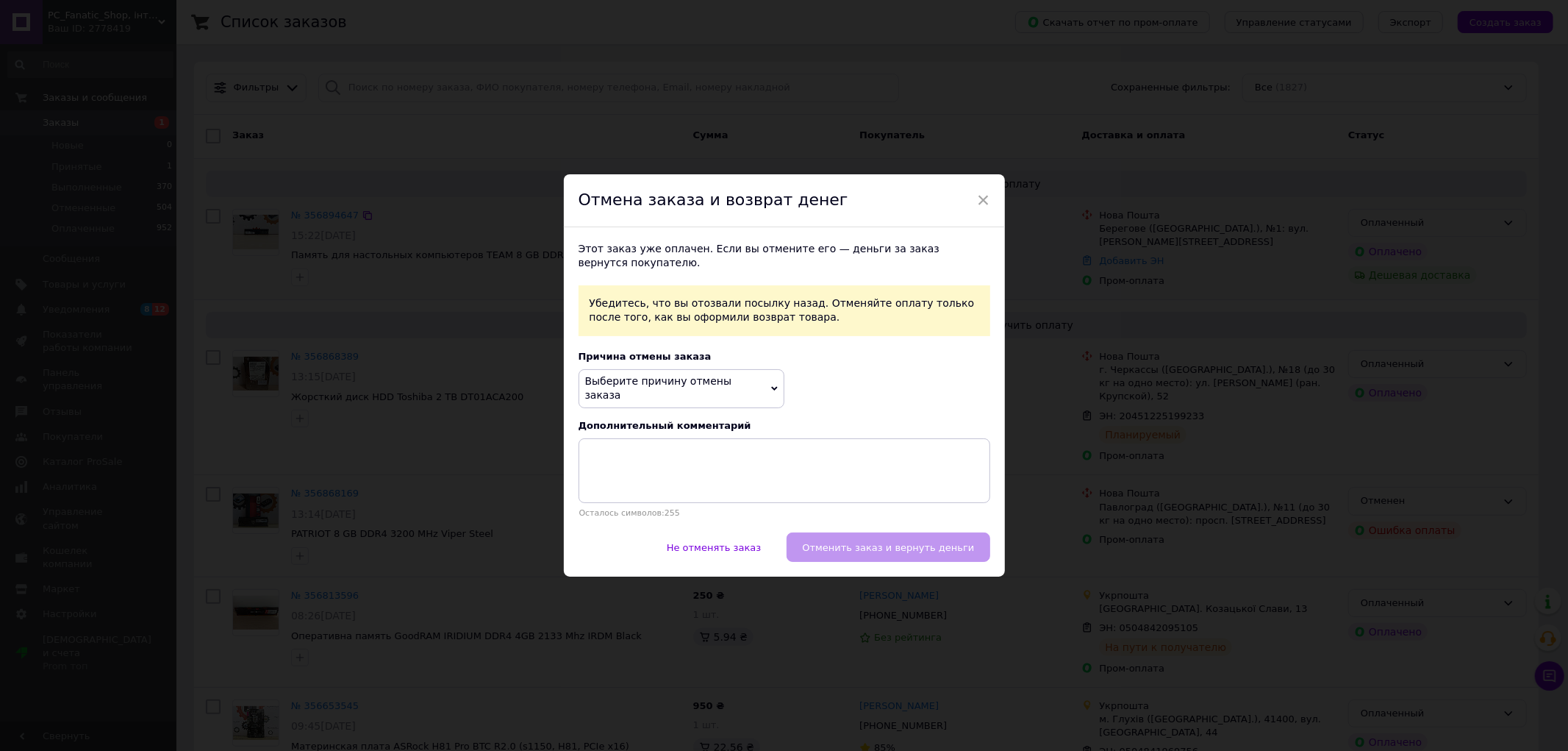
click at [766, 391] on span "Выберите причину отмены заказа" at bounding box center [681, 388] width 205 height 39
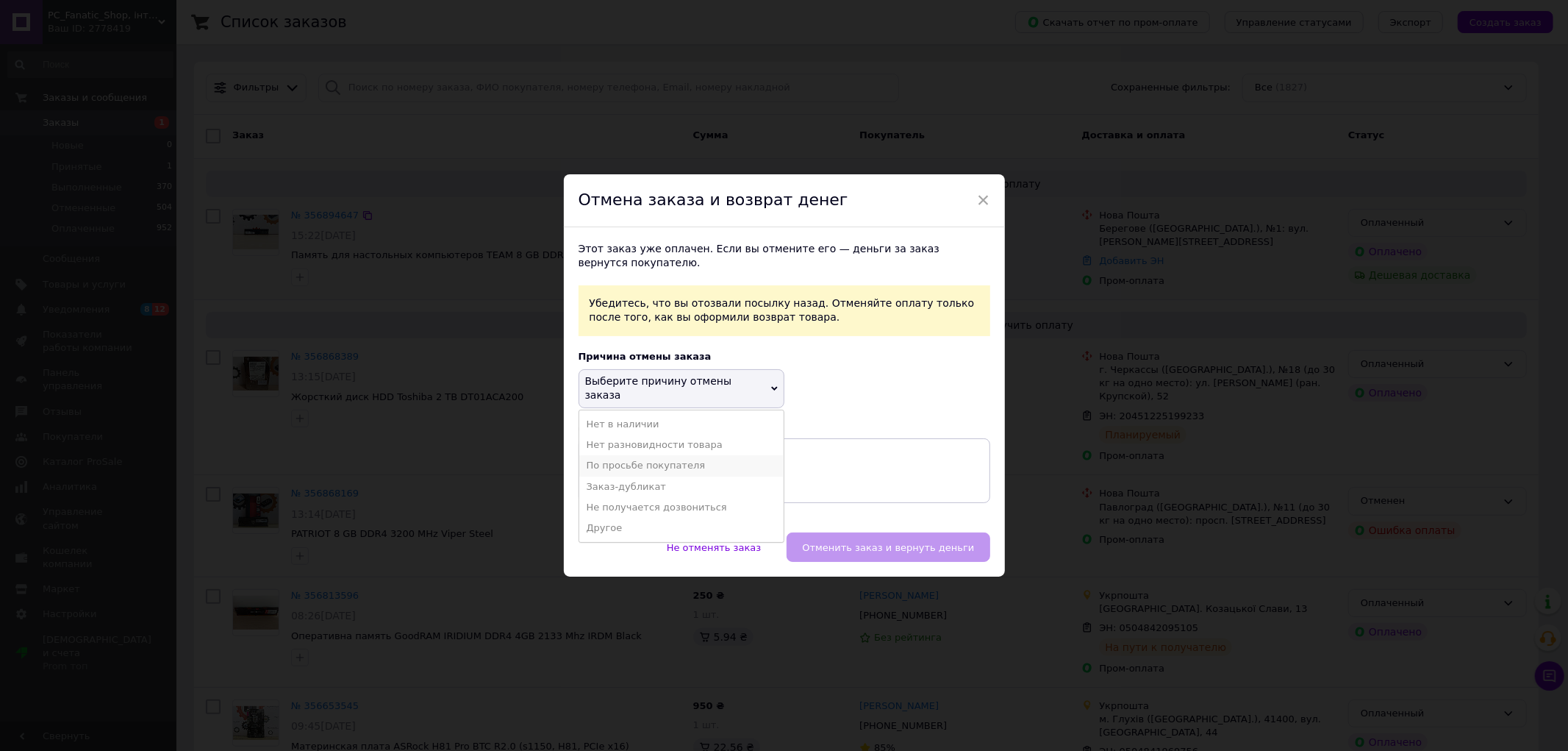
click at [722, 455] on li "По просьбе покупателя" at bounding box center [681, 466] width 205 height 21
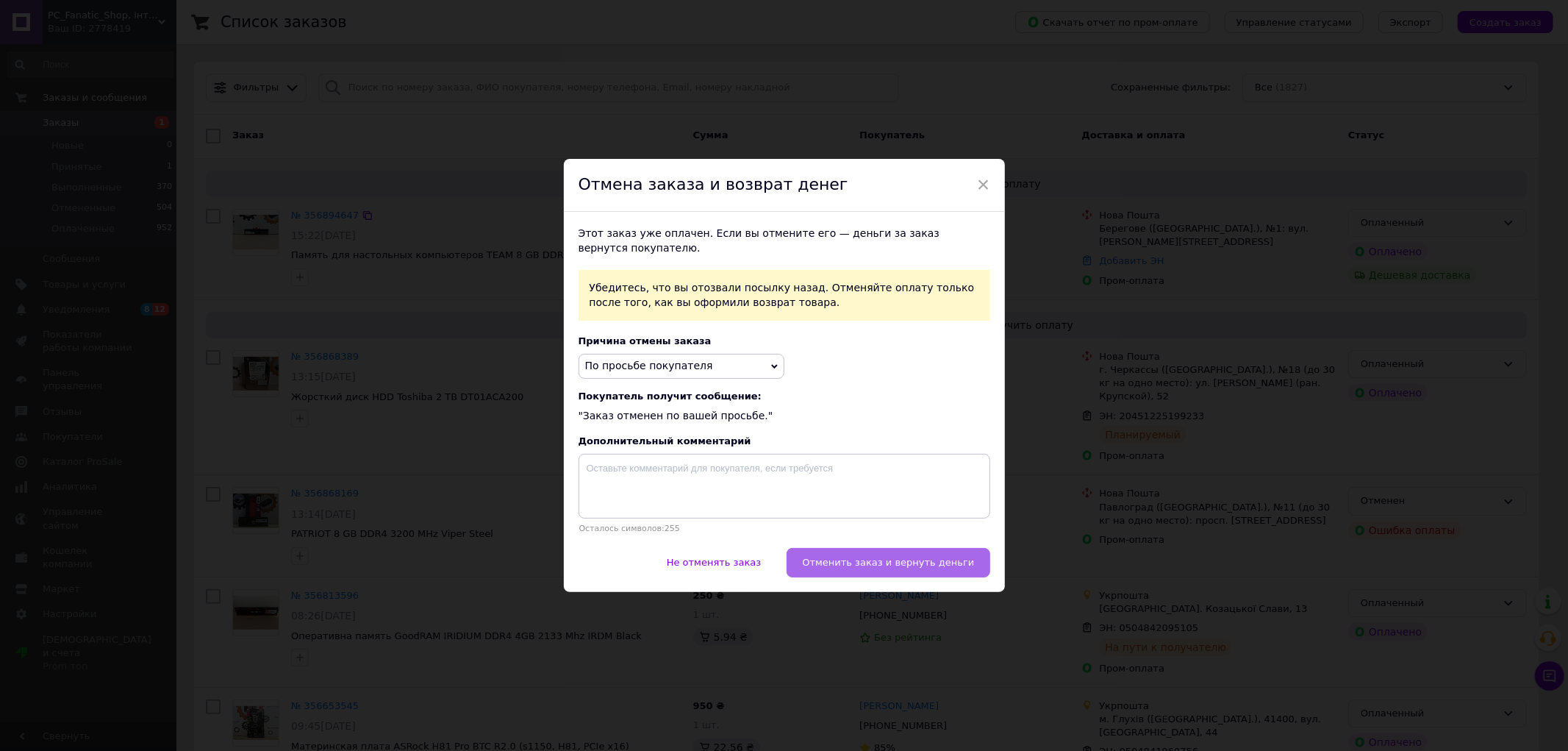
click at [909, 567] on span "Отменить заказ и вернуть деньги" at bounding box center [888, 562] width 172 height 11
